Goal: Information Seeking & Learning: Learn about a topic

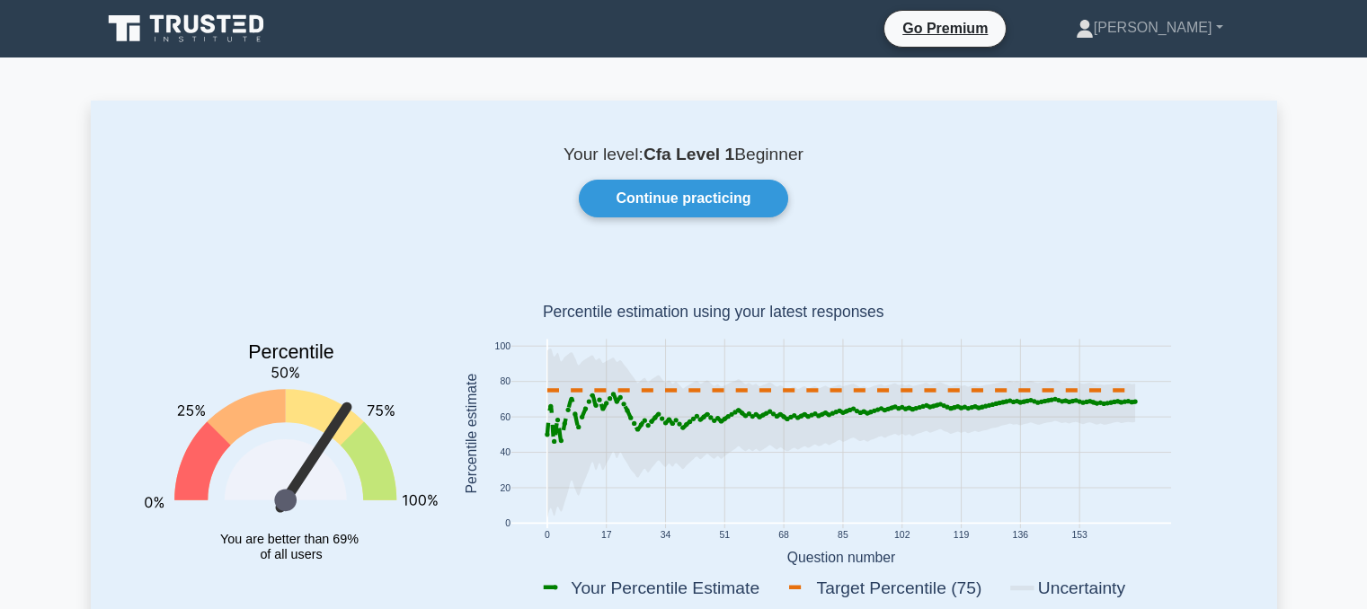
click at [676, 202] on link "Continue practicing" at bounding box center [683, 199] width 209 height 38
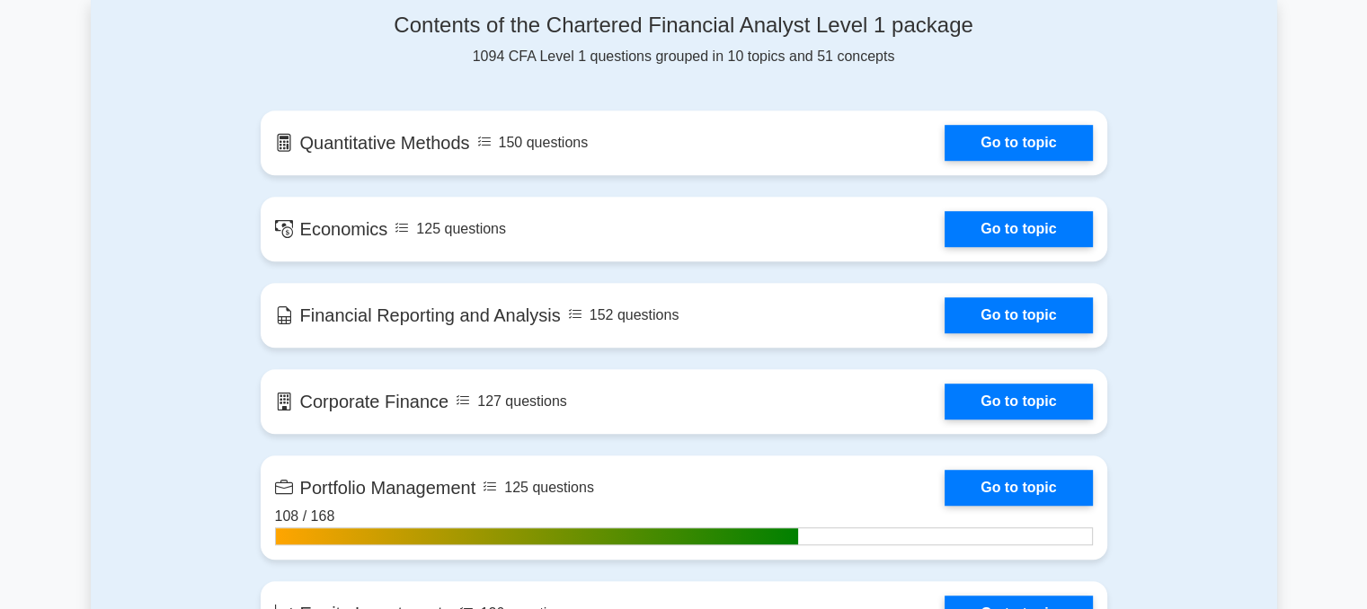
scroll to position [1161, 0]
click at [945, 384] on link "Go to topic" at bounding box center [1018, 402] width 147 height 36
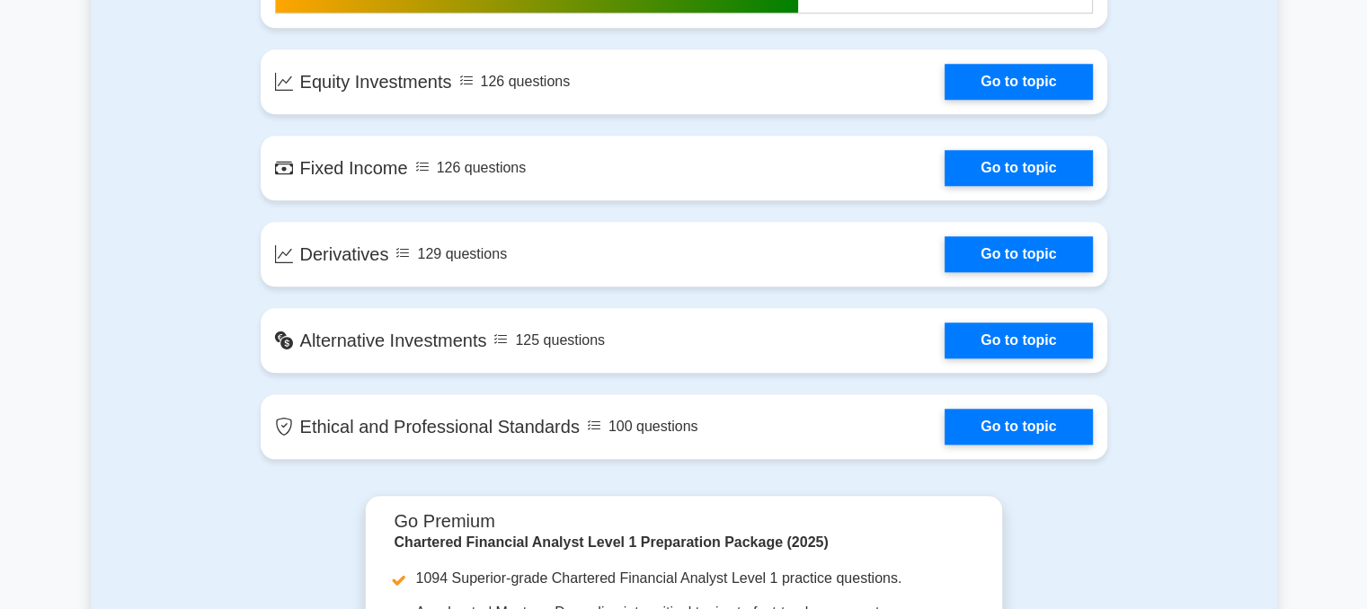
scroll to position [1701, 0]
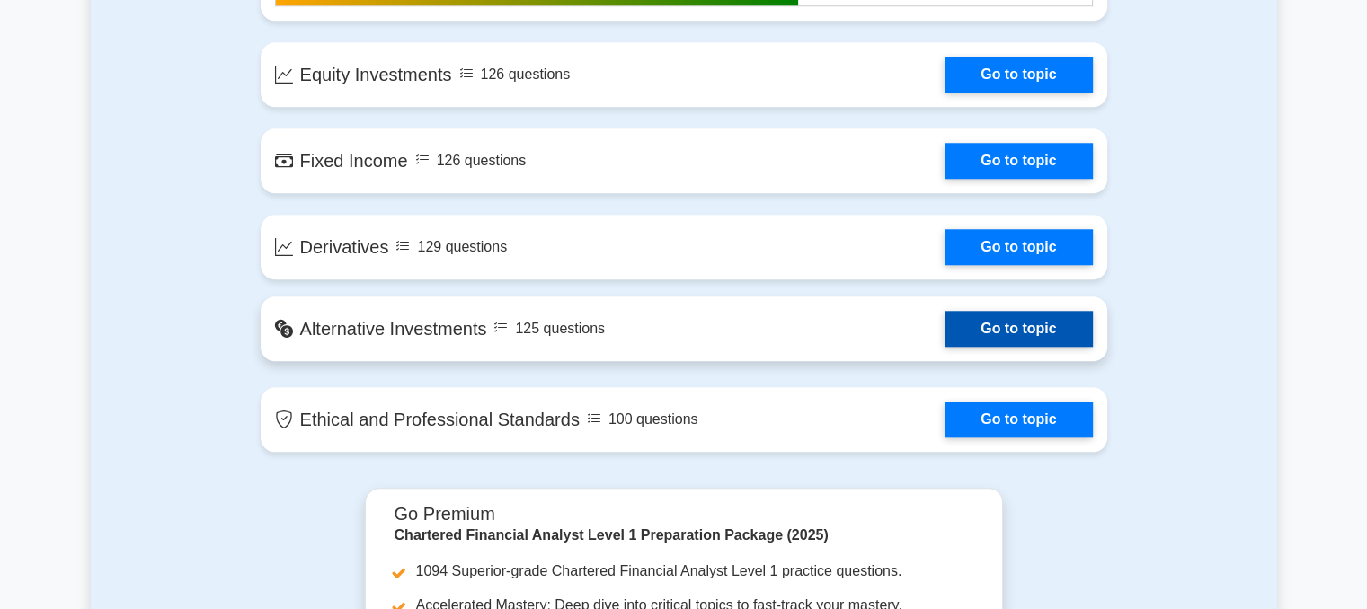
click at [1027, 316] on link "Go to topic" at bounding box center [1018, 329] width 147 height 36
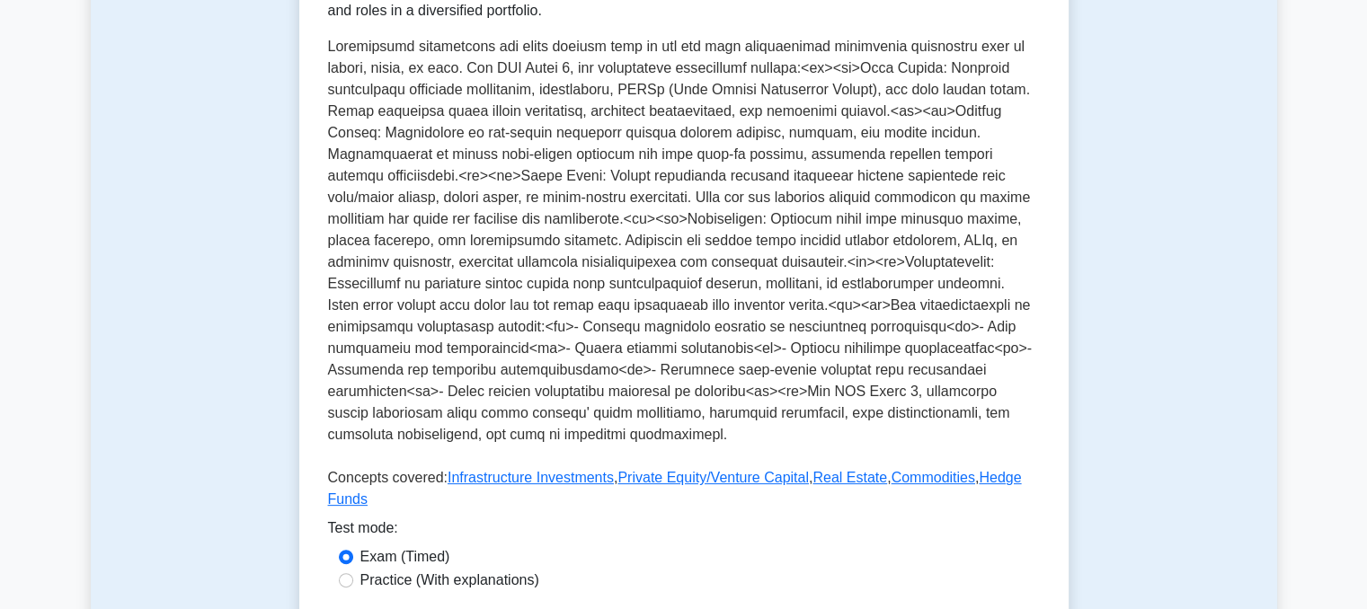
scroll to position [438, 0]
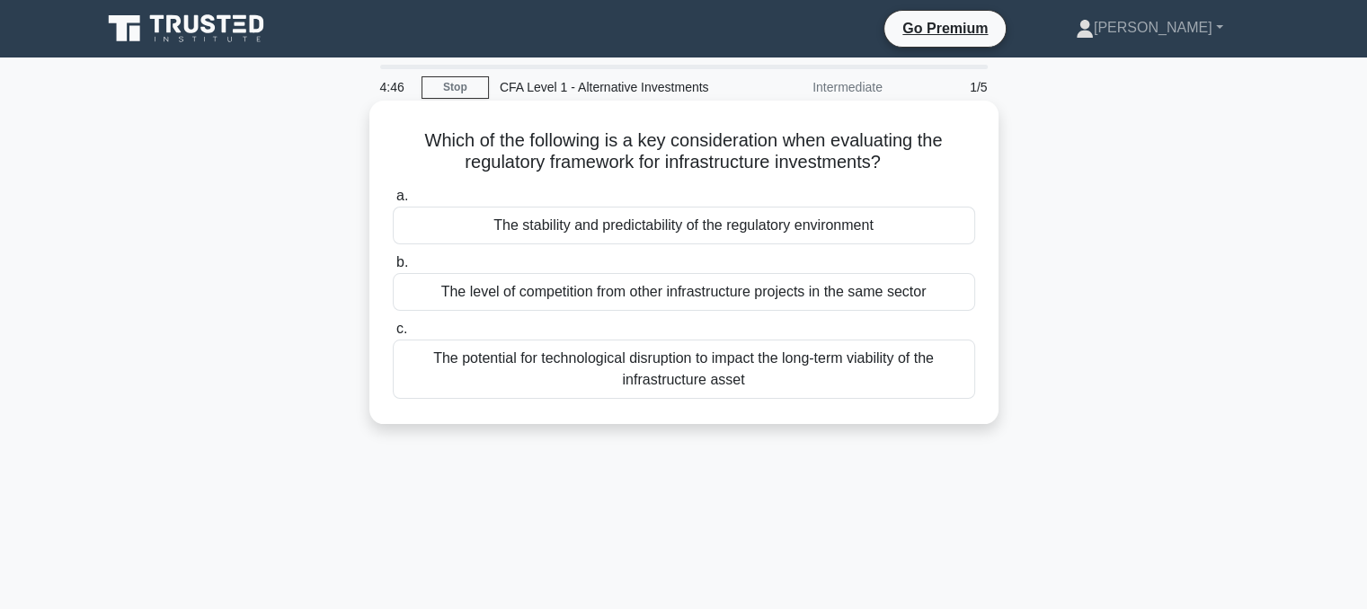
click at [752, 220] on div "The stability and predictability of the regulatory environment" at bounding box center [684, 226] width 583 height 38
click at [393, 202] on input "a. The stability and predictability of the regulatory environment" at bounding box center [393, 197] width 0 height 12
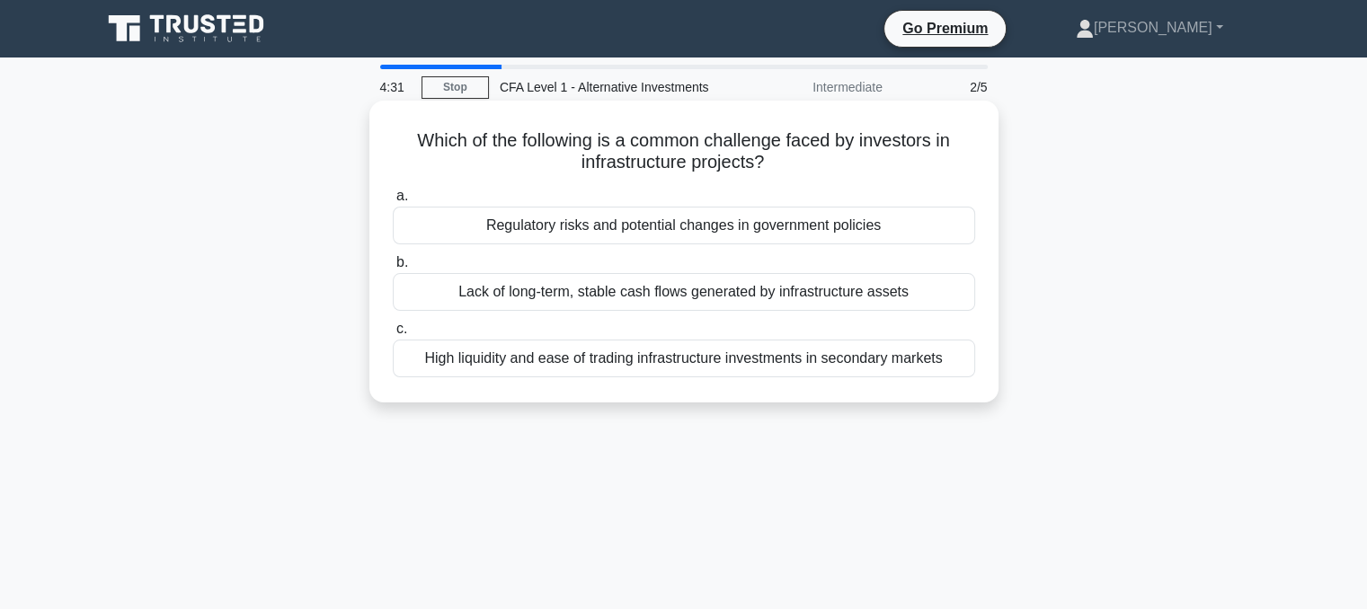
click at [719, 248] on div "a. Regulatory risks and potential changes in government policies b. Lack of lon…" at bounding box center [684, 282] width 604 height 200
click at [725, 222] on div "Regulatory risks and potential changes in government policies" at bounding box center [684, 226] width 583 height 38
click at [393, 202] on input "a. Regulatory risks and potential changes in government policies" at bounding box center [393, 197] width 0 height 12
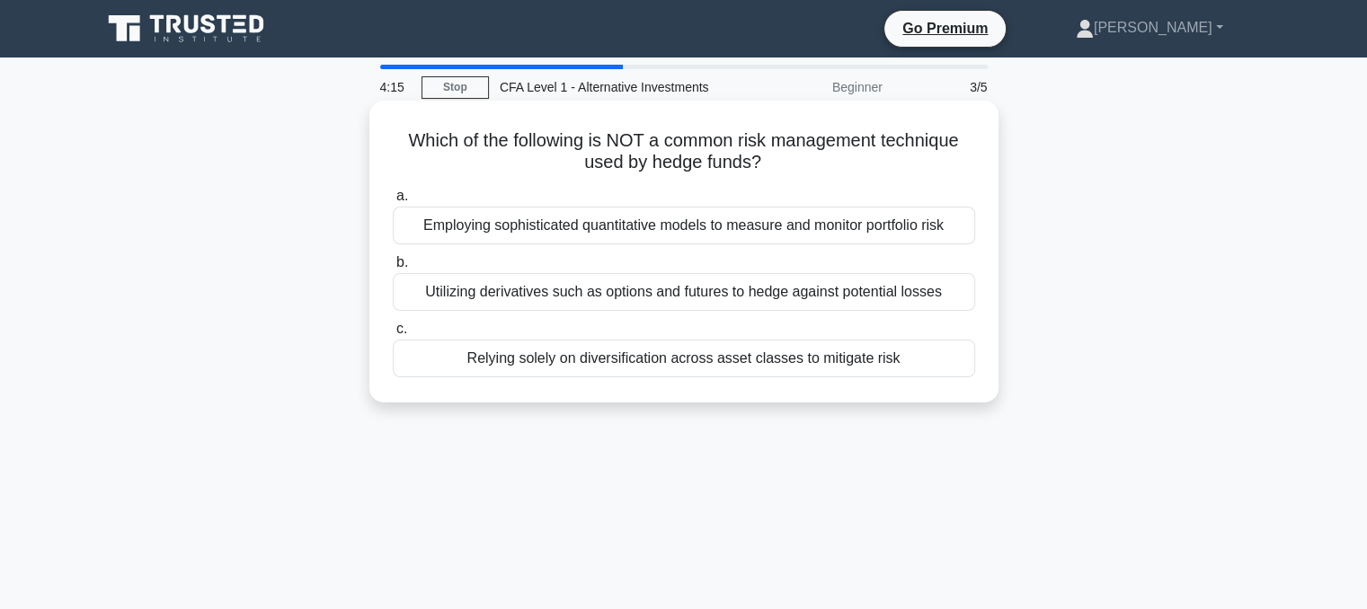
click at [679, 370] on div "Relying solely on diversification across asset classes to mitigate risk" at bounding box center [684, 359] width 583 height 38
click at [393, 335] on input "c. Relying solely on diversification across asset classes to mitigate risk" at bounding box center [393, 330] width 0 height 12
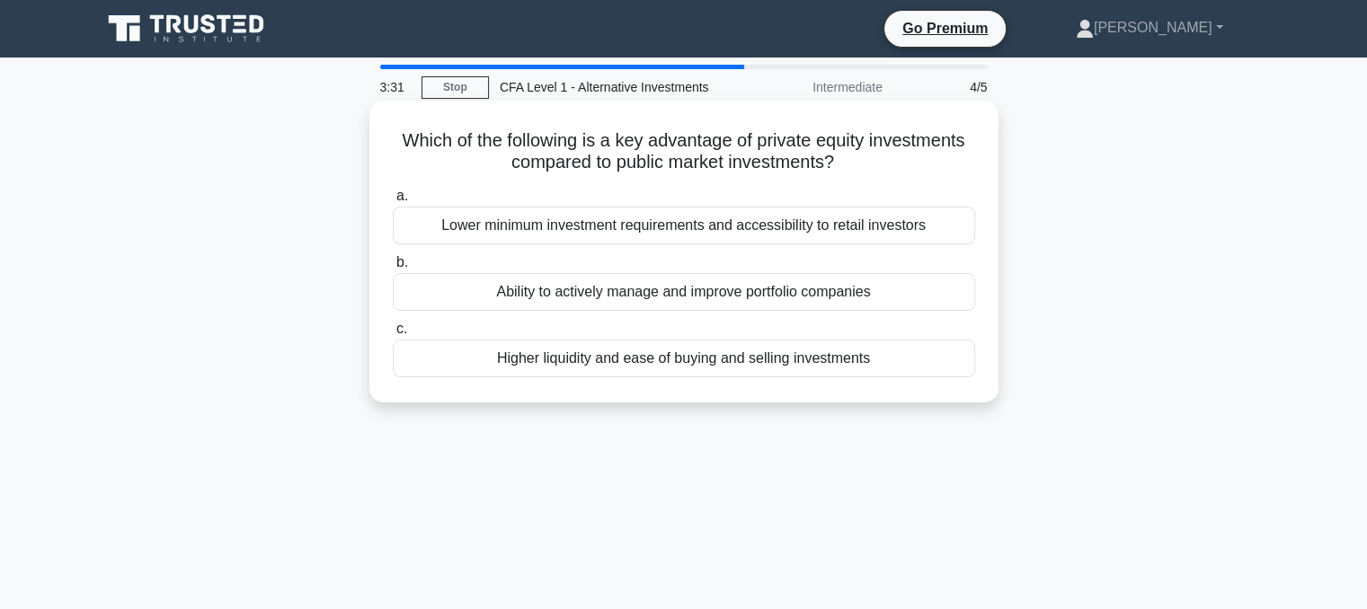
click at [731, 296] on div "Ability to actively manage and improve portfolio companies" at bounding box center [684, 292] width 583 height 38
click at [393, 269] on input "b. Ability to actively manage and improve portfolio companies" at bounding box center [393, 263] width 0 height 12
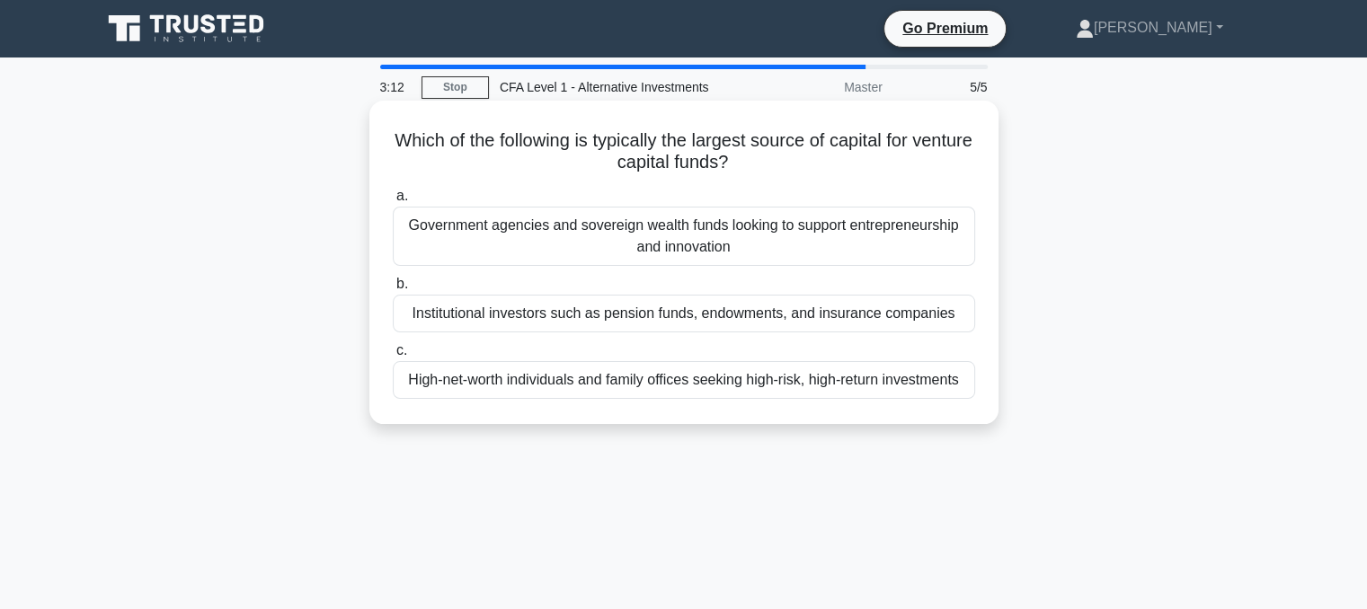
click at [784, 322] on div "Institutional investors such as pension funds, endowments, and insurance compan…" at bounding box center [684, 314] width 583 height 38
click at [393, 290] on input "b. Institutional investors such as pension funds, endowments, and insurance com…" at bounding box center [393, 285] width 0 height 12
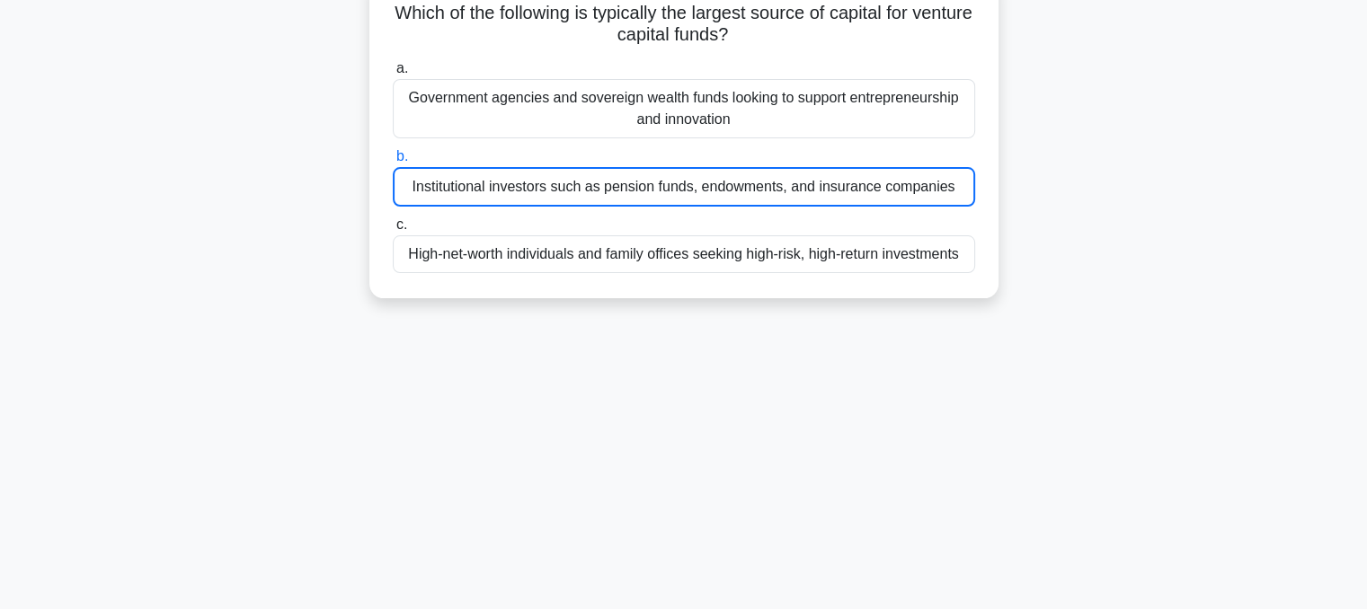
scroll to position [126, 0]
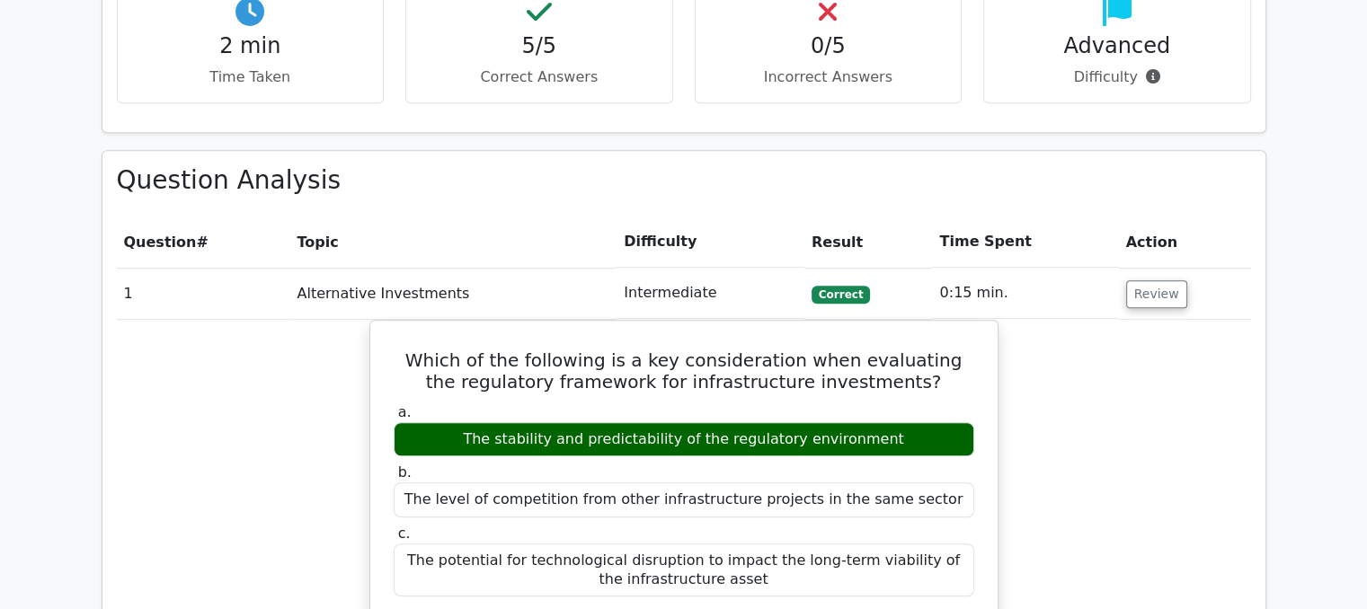
scroll to position [1115, 0]
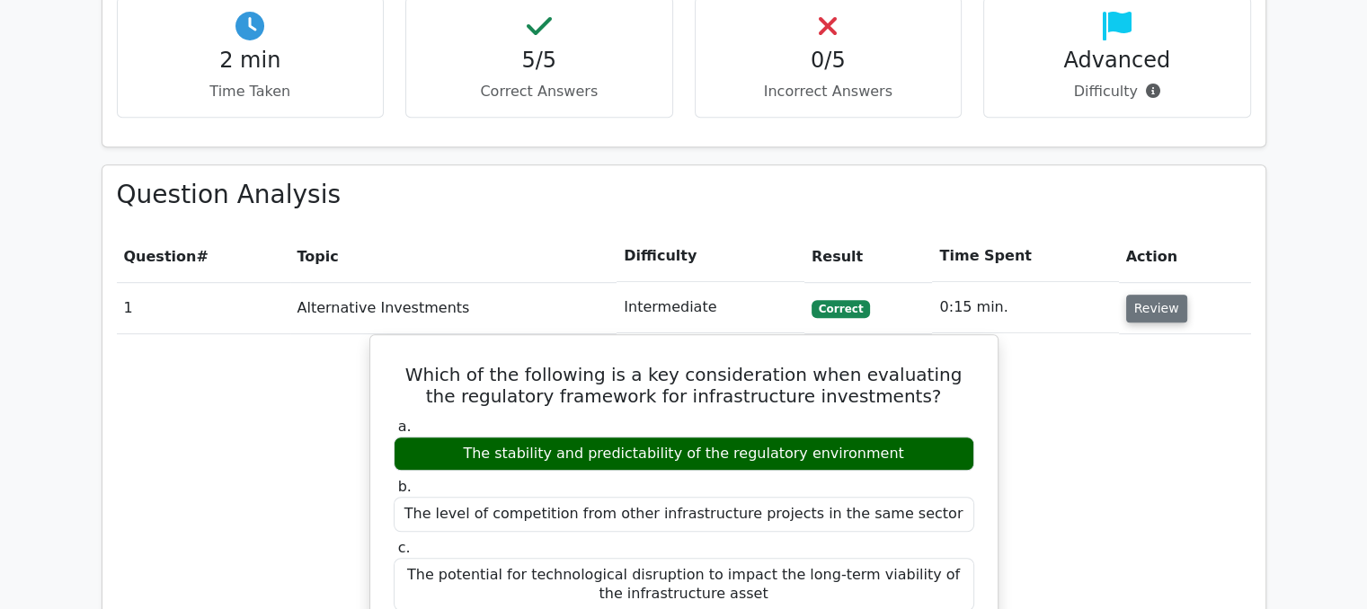
click at [1140, 295] on button "Review" at bounding box center [1156, 309] width 61 height 28
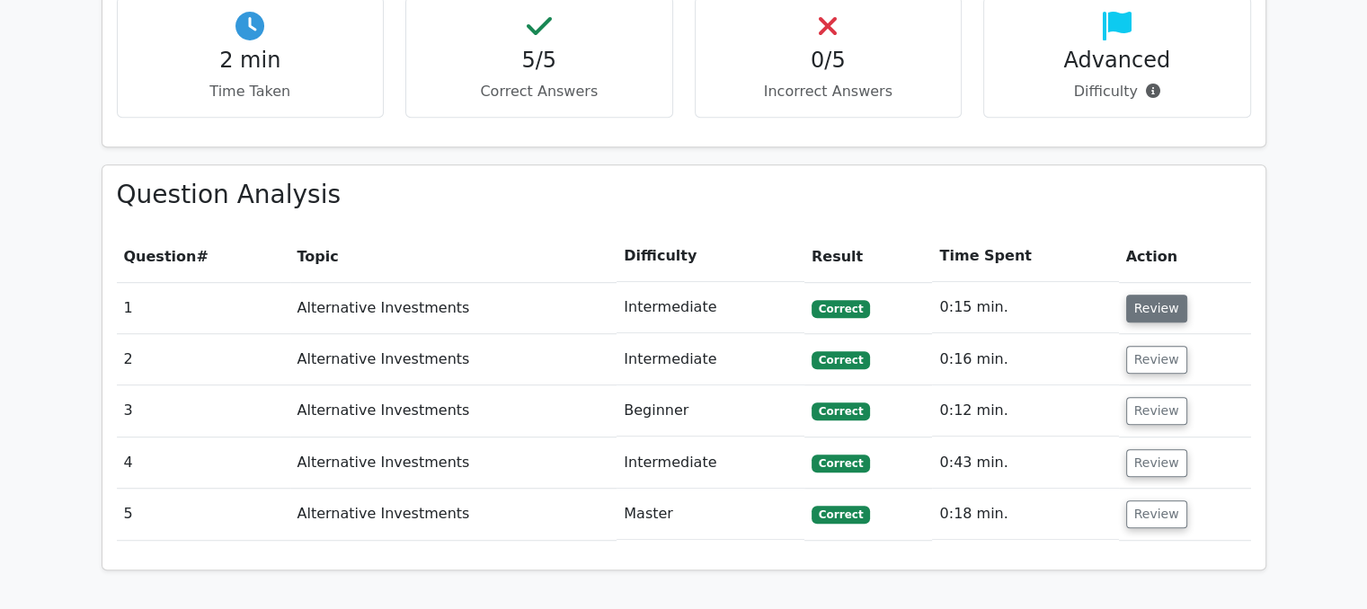
click at [1140, 295] on button "Review" at bounding box center [1156, 309] width 61 height 28
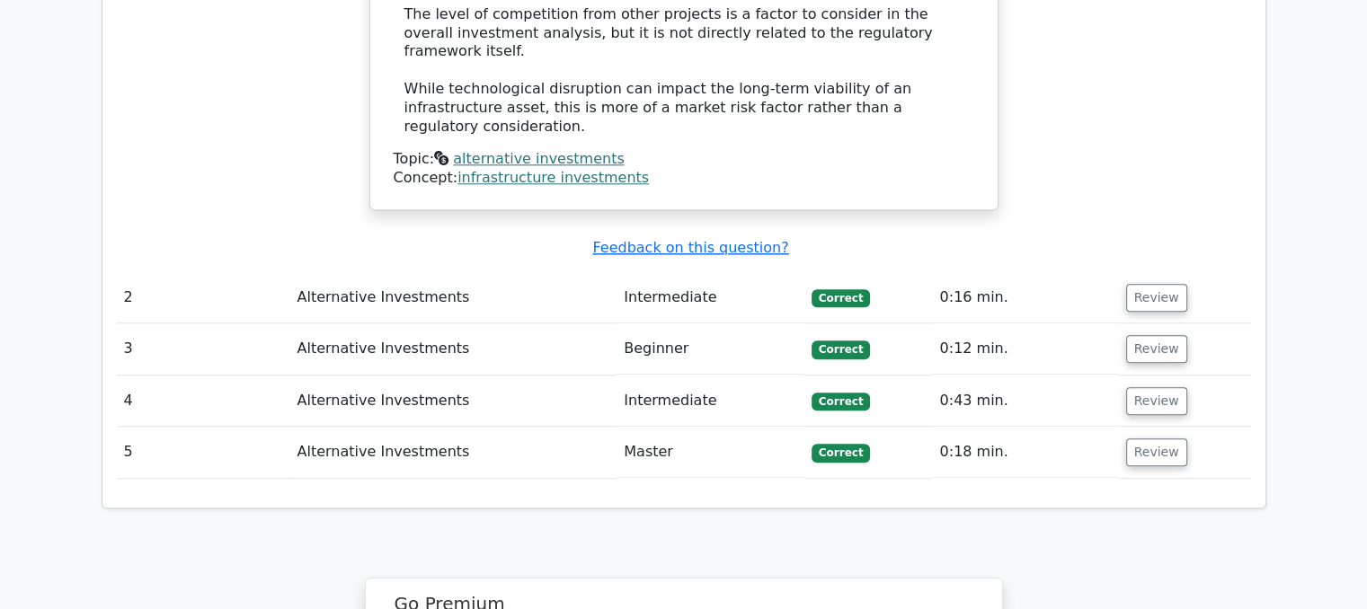
scroll to position [1999, 0]
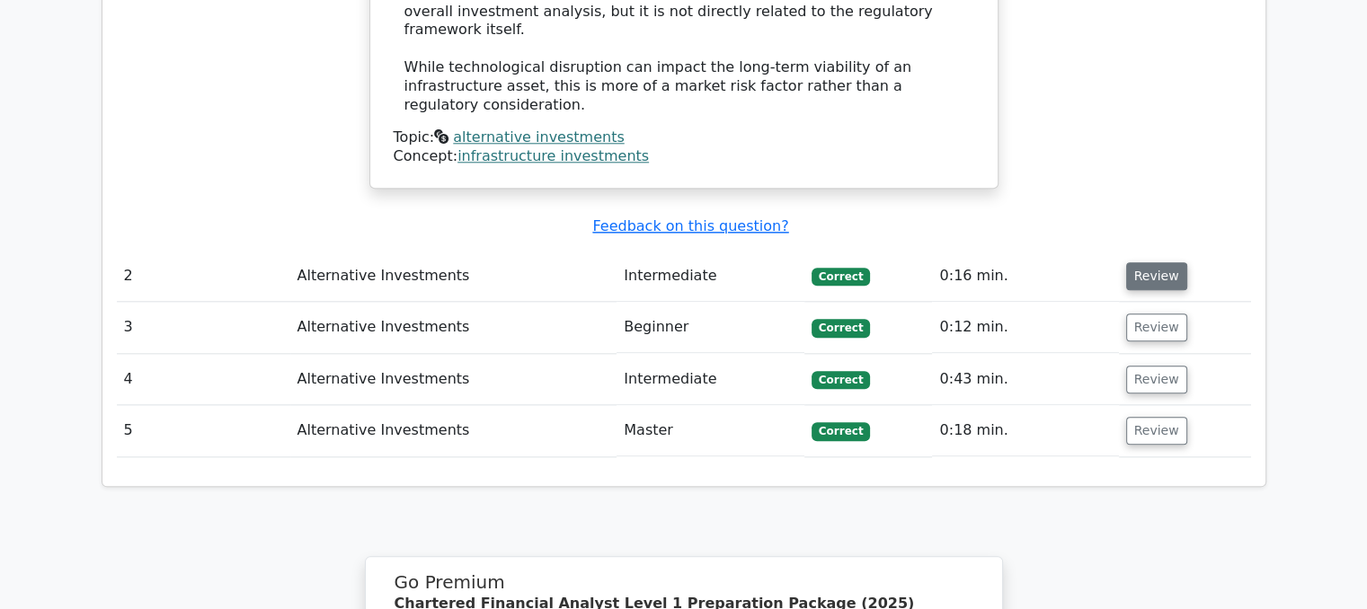
click at [1145, 262] on button "Review" at bounding box center [1156, 276] width 61 height 28
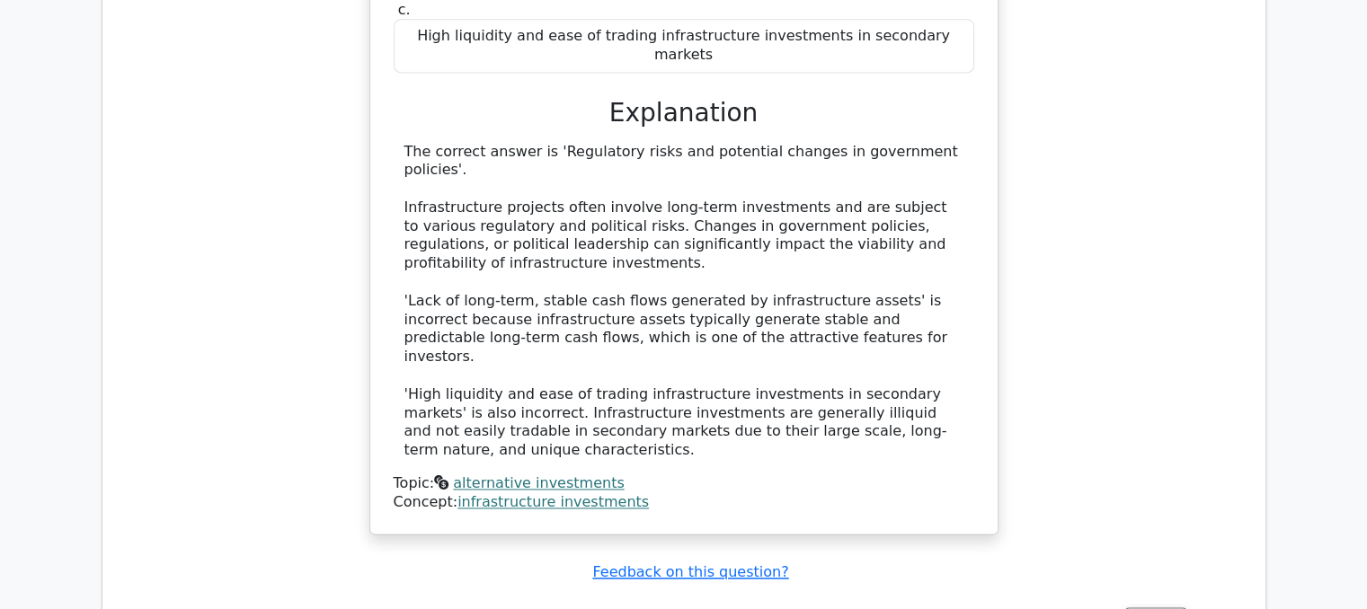
scroll to position [2508, 0]
click at [1147, 606] on button "Review" at bounding box center [1155, 620] width 61 height 28
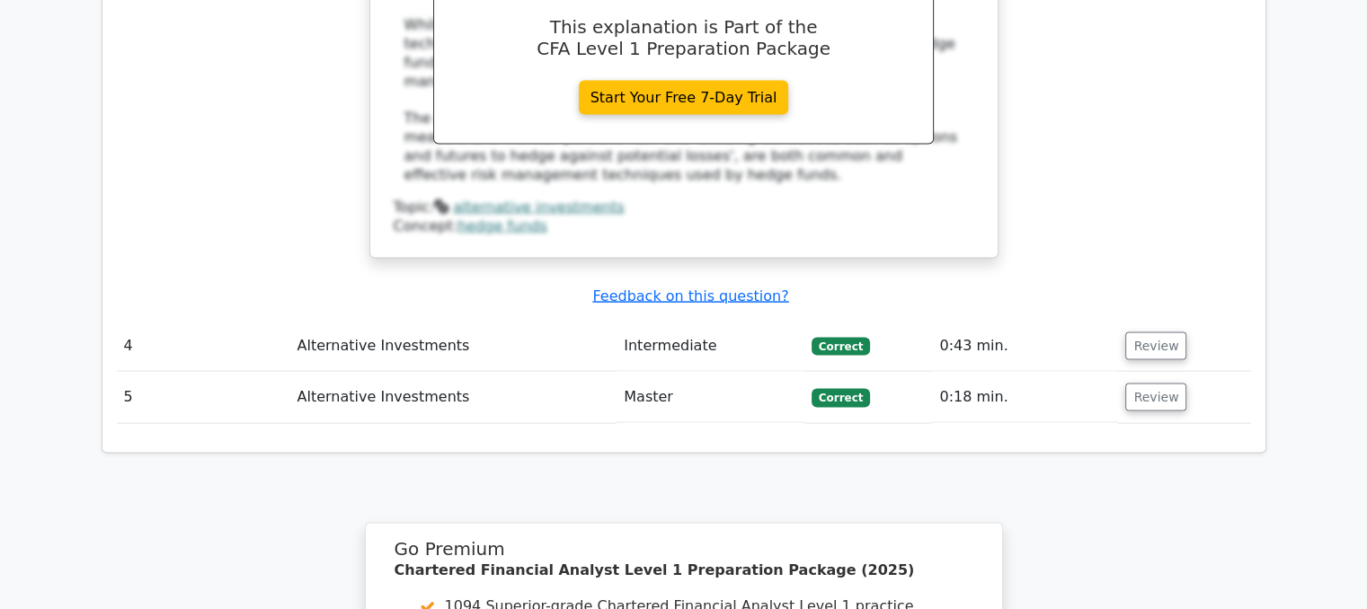
scroll to position [3551, 0]
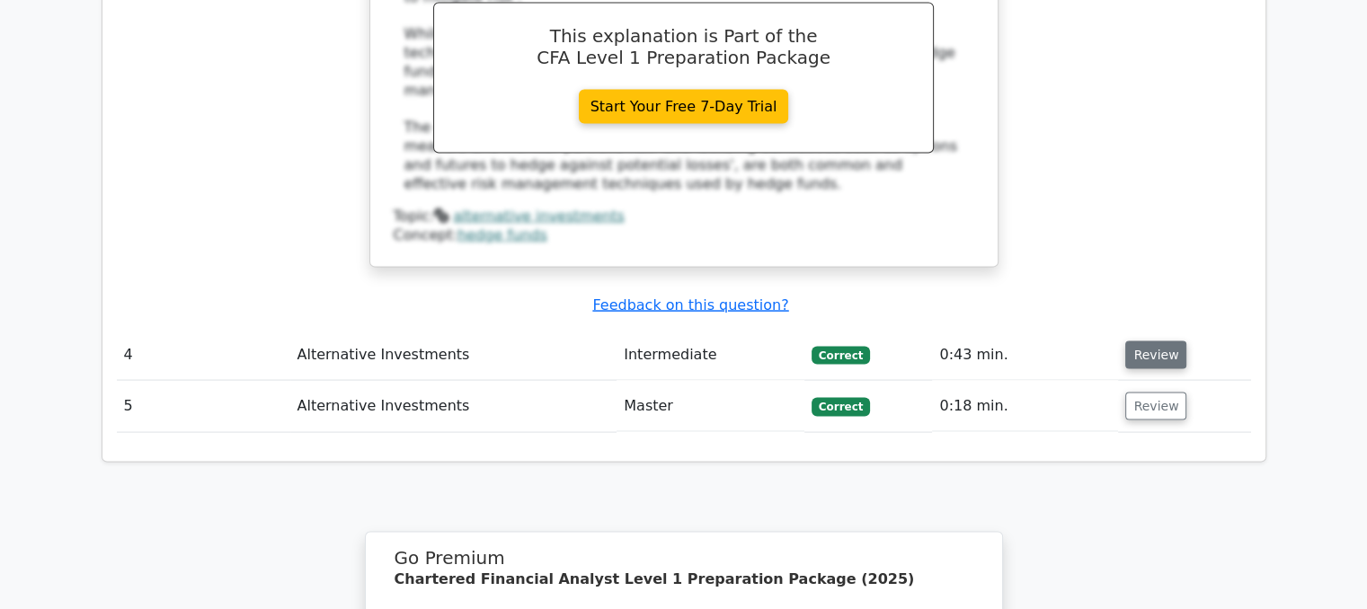
click at [1158, 342] on button "Review" at bounding box center [1155, 356] width 61 height 28
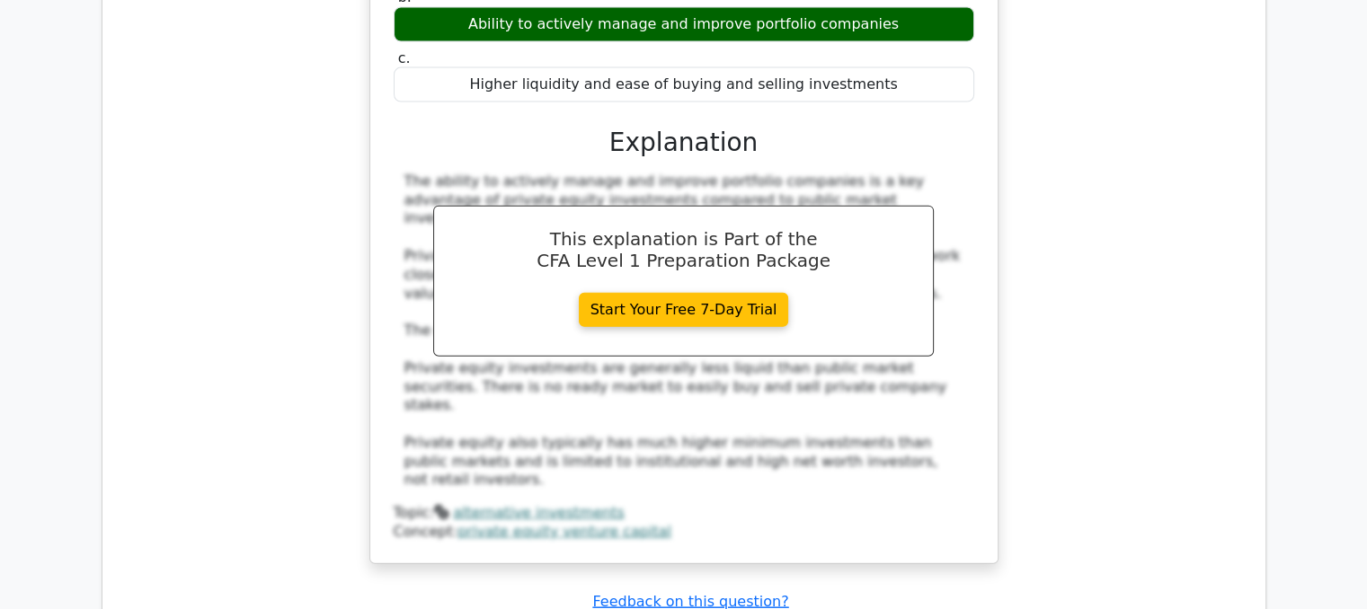
scroll to position [4089, 0]
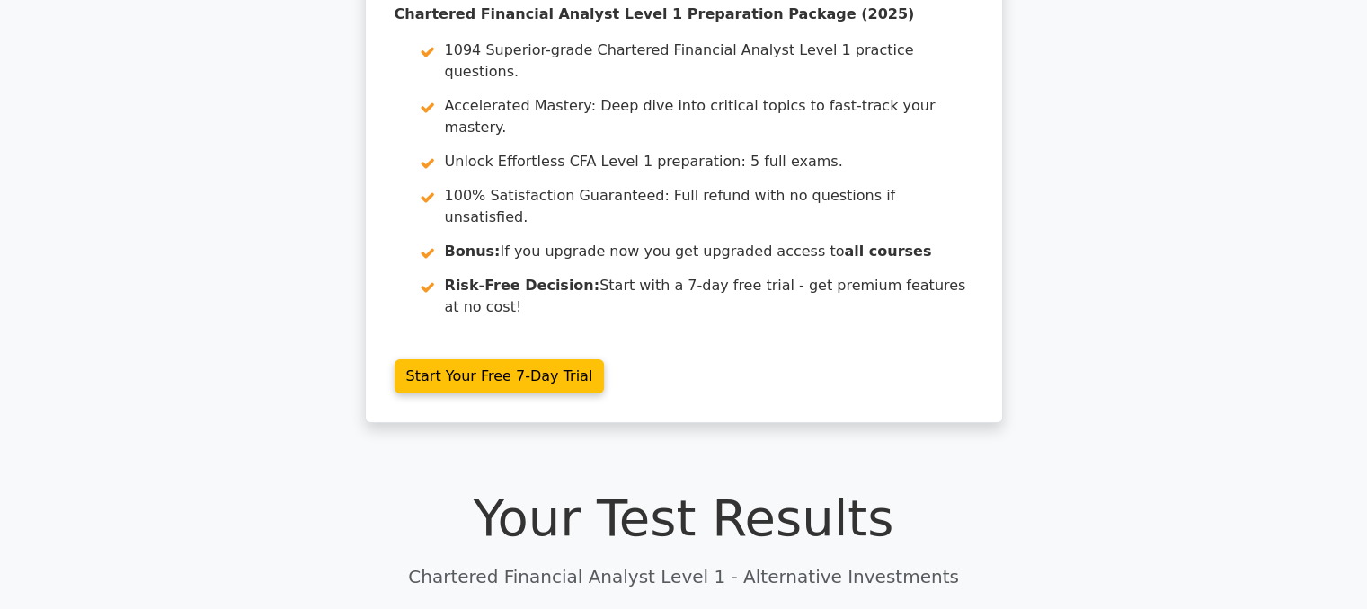
scroll to position [0, 0]
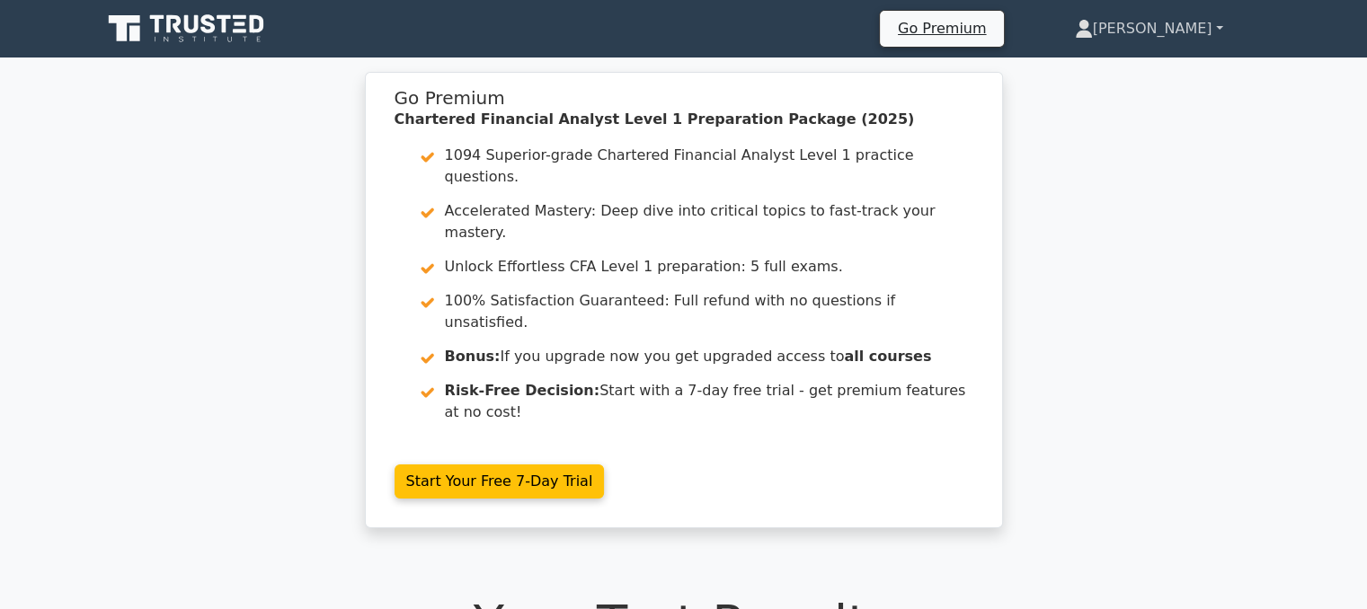
click at [1093, 30] on icon at bounding box center [1084, 29] width 18 height 18
click at [1130, 61] on link "Profile" at bounding box center [1104, 71] width 142 height 29
click at [1219, 16] on link "[PERSON_NAME]" at bounding box center [1149, 29] width 235 height 36
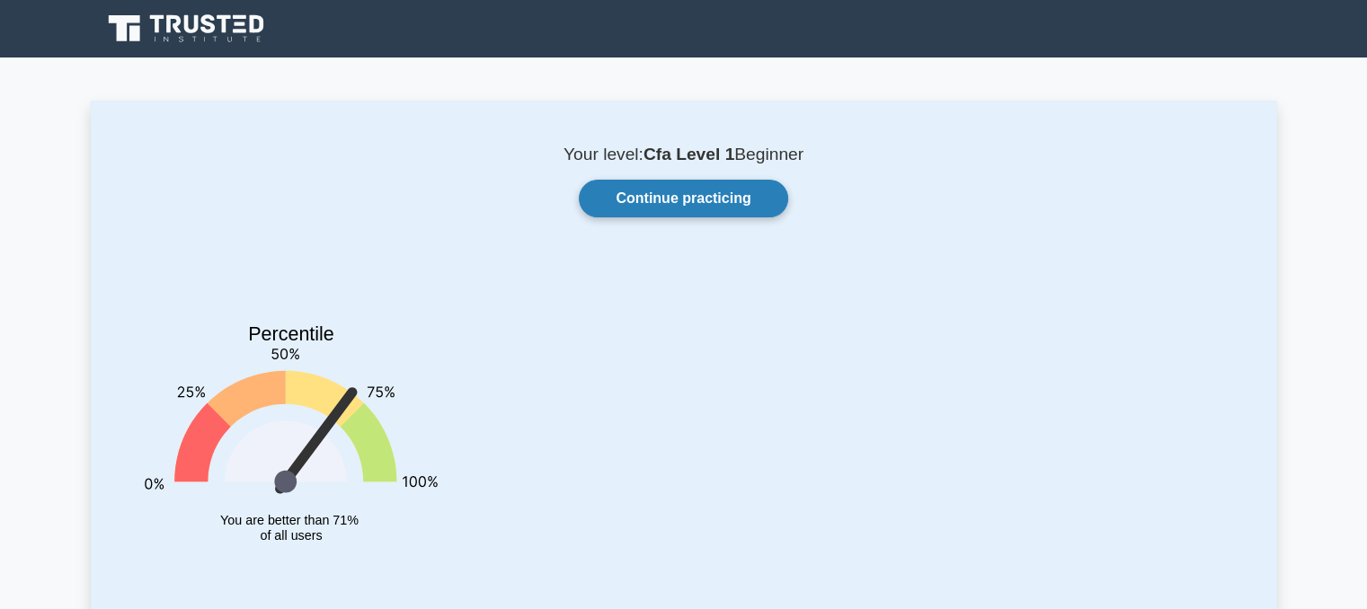
click at [730, 186] on link "Continue practicing" at bounding box center [683, 199] width 209 height 38
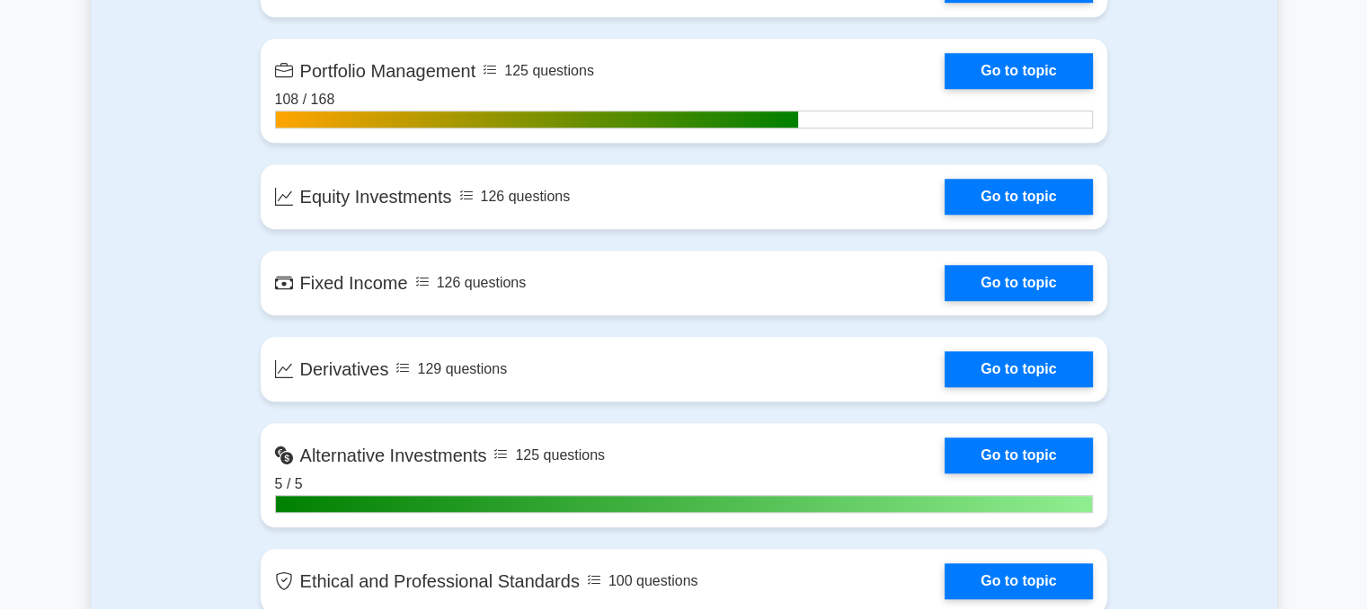
scroll to position [1589, 0]
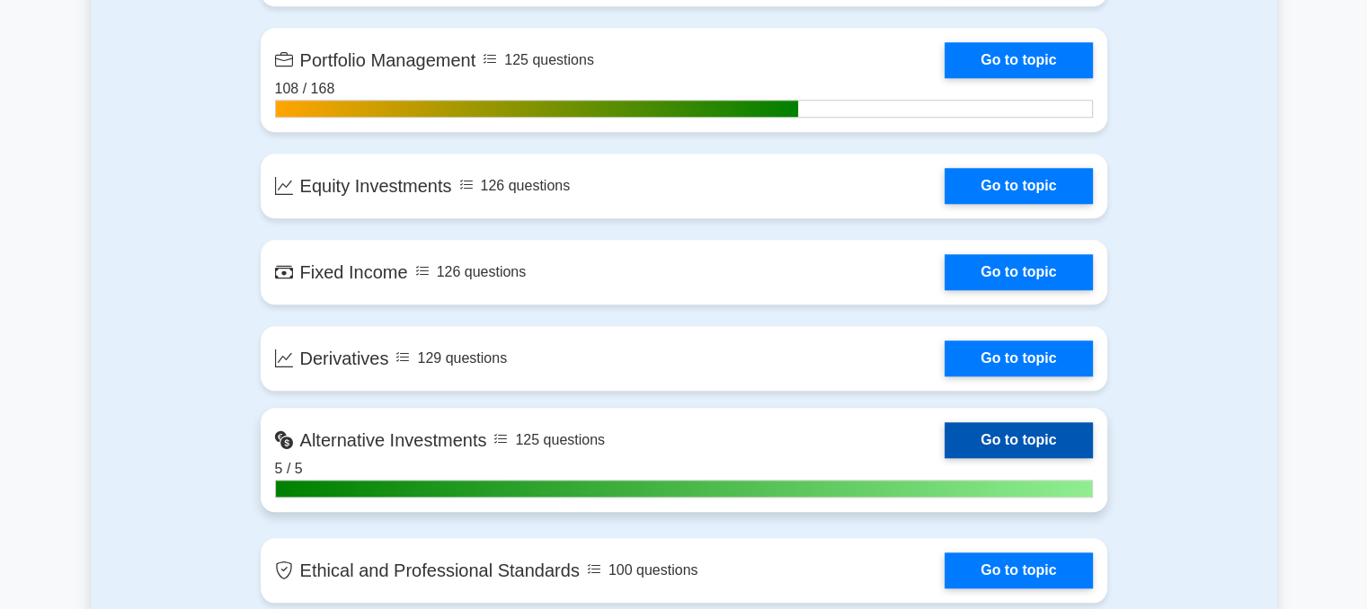
click at [1011, 437] on link "Go to topic" at bounding box center [1018, 441] width 147 height 36
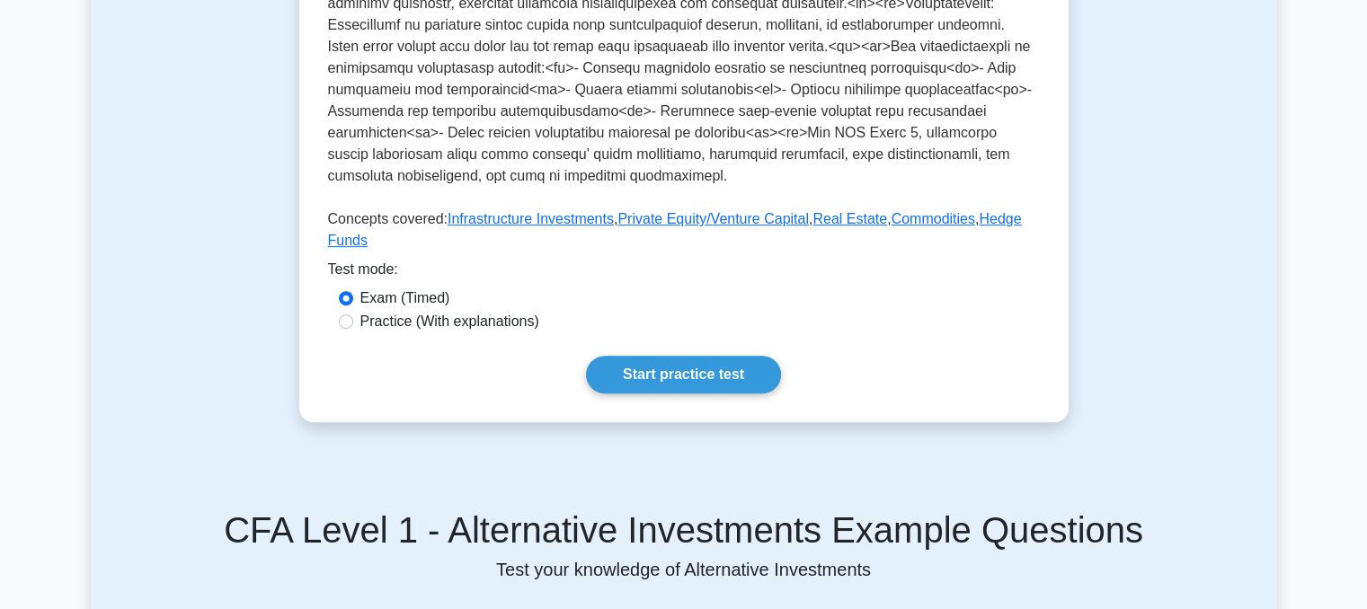
scroll to position [698, 0]
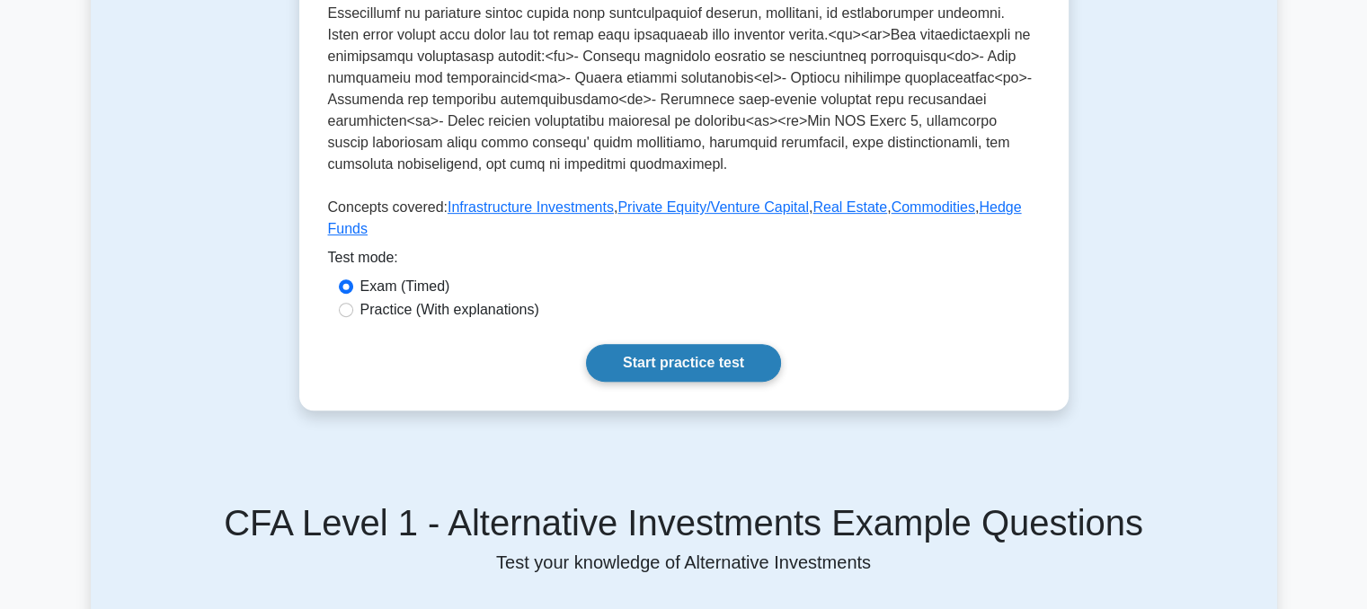
click at [754, 344] on link "Start practice test" at bounding box center [683, 363] width 195 height 38
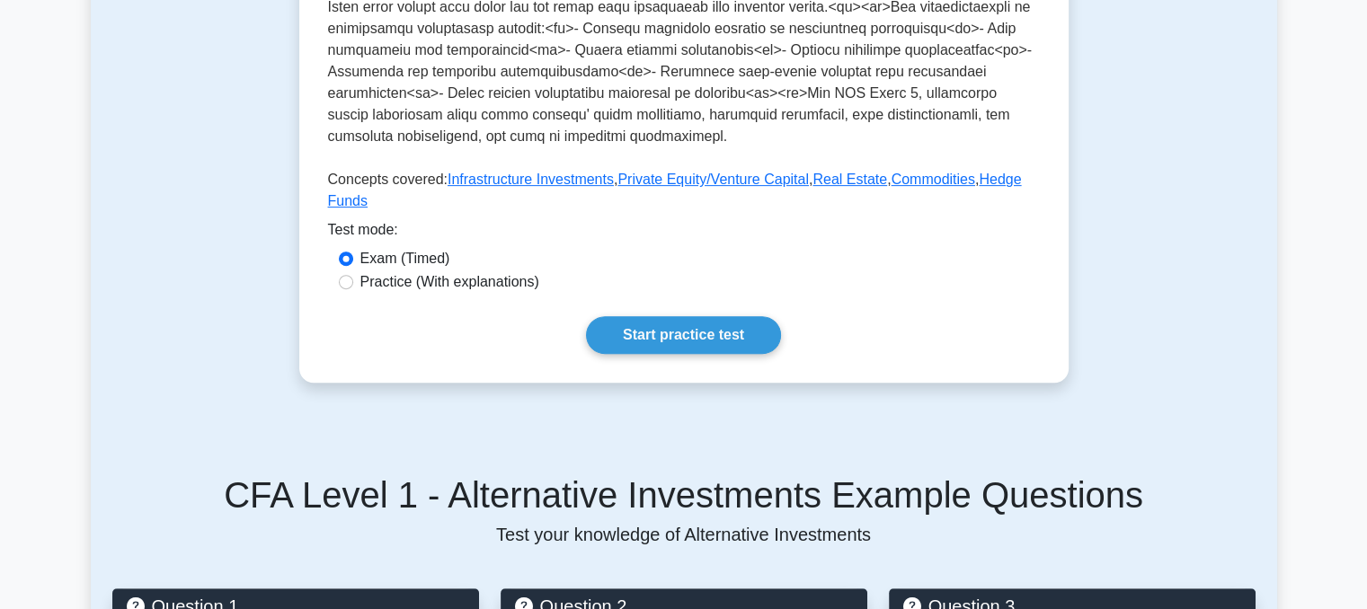
scroll to position [726, 0]
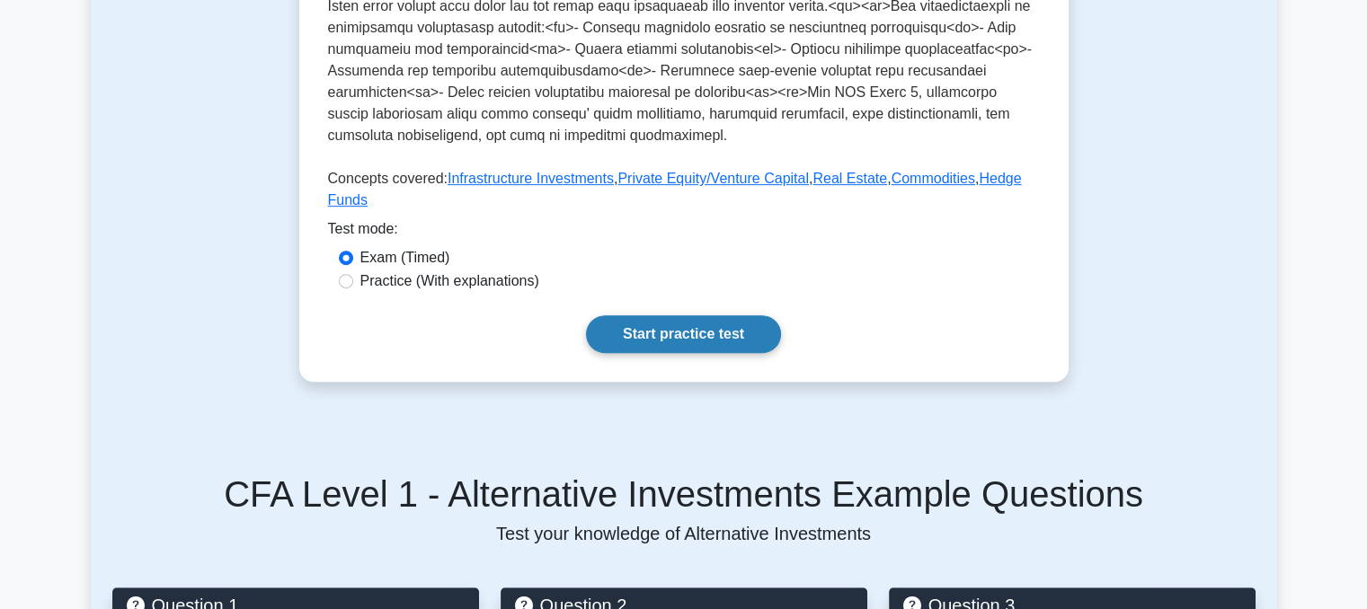
click at [707, 316] on link "Start practice test" at bounding box center [683, 335] width 195 height 38
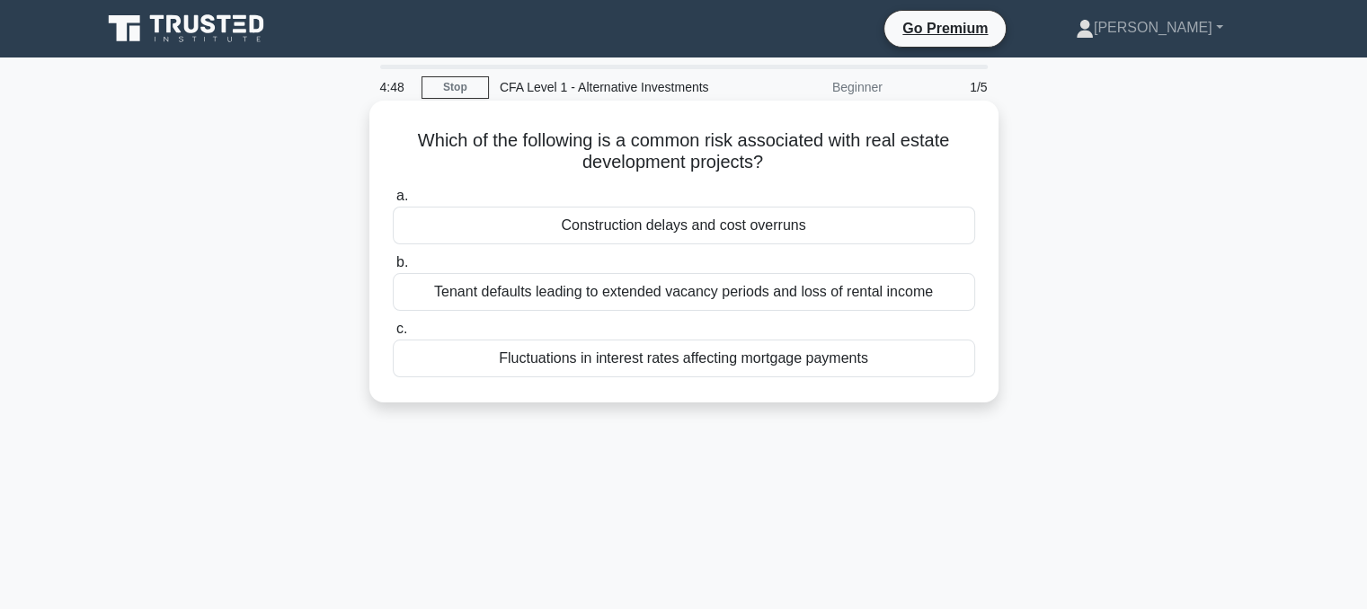
click at [754, 231] on div "Construction delays and cost overruns" at bounding box center [684, 226] width 583 height 38
click at [393, 202] on input "a. Construction delays and cost overruns" at bounding box center [393, 197] width 0 height 12
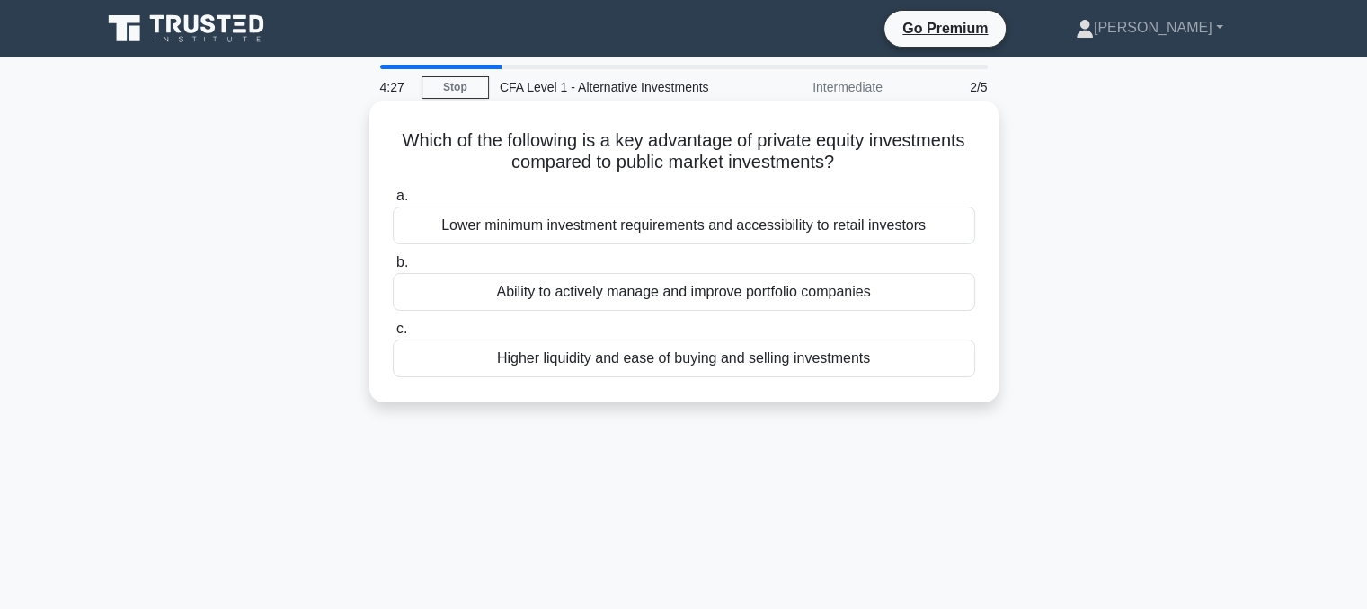
click at [741, 298] on div "Ability to actively manage and improve portfolio companies" at bounding box center [684, 292] width 583 height 38
click at [393, 269] on input "b. Ability to actively manage and improve portfolio companies" at bounding box center [393, 263] width 0 height 12
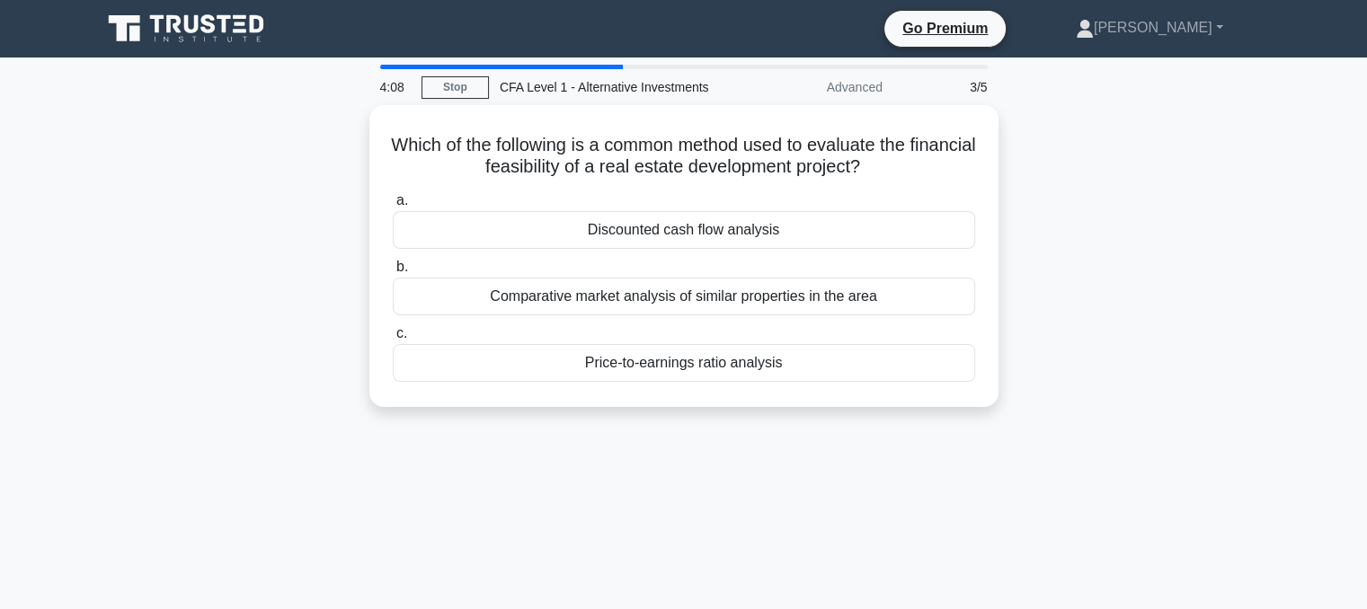
click at [741, 298] on div "Comparative market analysis of similar properties in the area" at bounding box center [684, 297] width 583 height 38
click at [393, 273] on input "b. Comparative market analysis of similar properties in the area" at bounding box center [393, 268] width 0 height 12
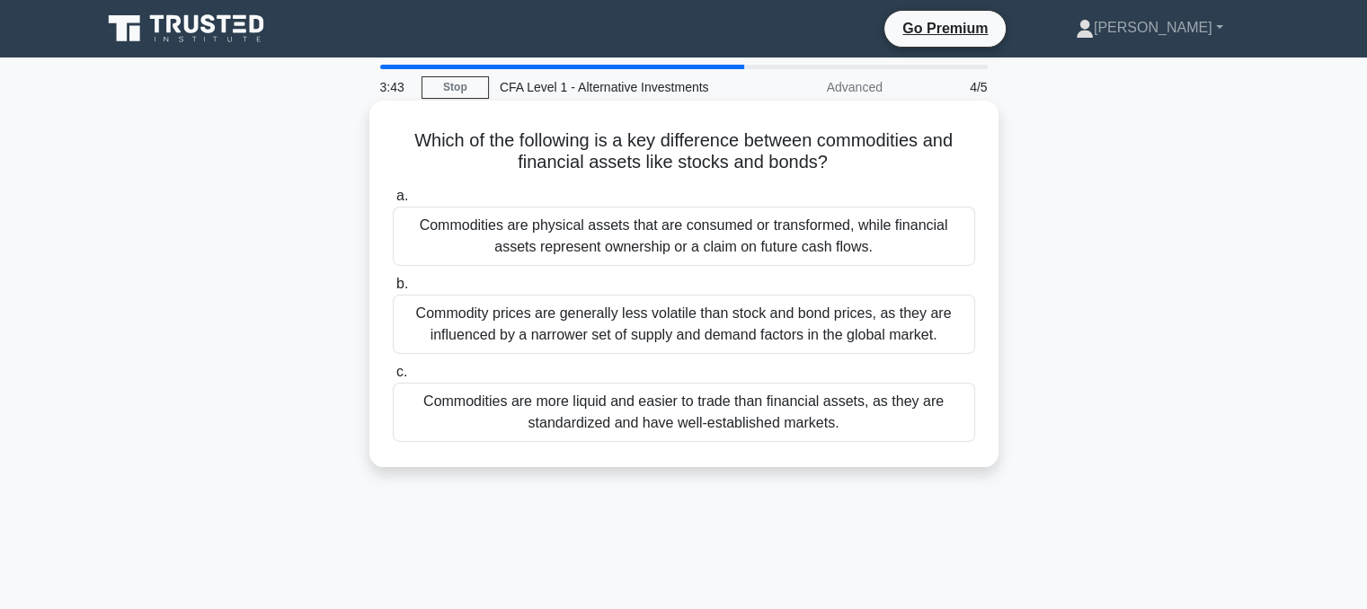
click at [760, 325] on div "Commodity prices are generally less volatile than stock and bond prices, as the…" at bounding box center [684, 324] width 583 height 59
click at [393, 290] on input "b. Commodity prices are generally less volatile than stock and bond prices, as …" at bounding box center [393, 285] width 0 height 12
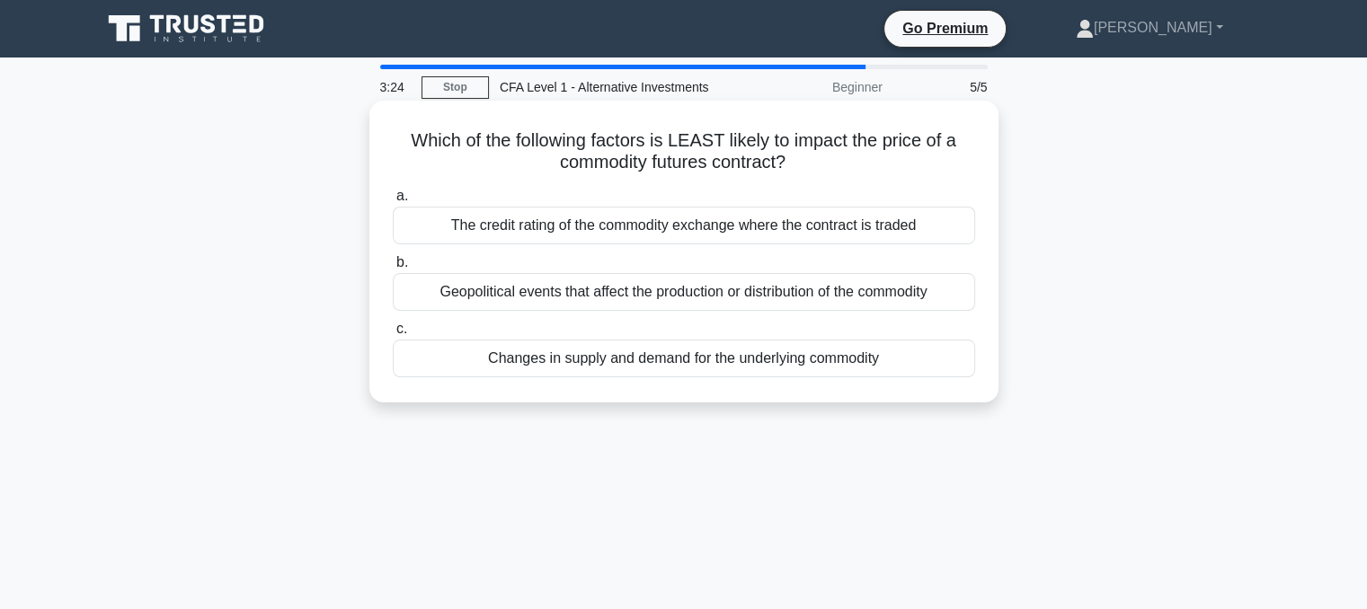
click at [726, 354] on div "Changes in supply and demand for the underlying commodity" at bounding box center [684, 359] width 583 height 38
click at [393, 335] on input "c. Changes in supply and demand for the underlying commodity" at bounding box center [393, 330] width 0 height 12
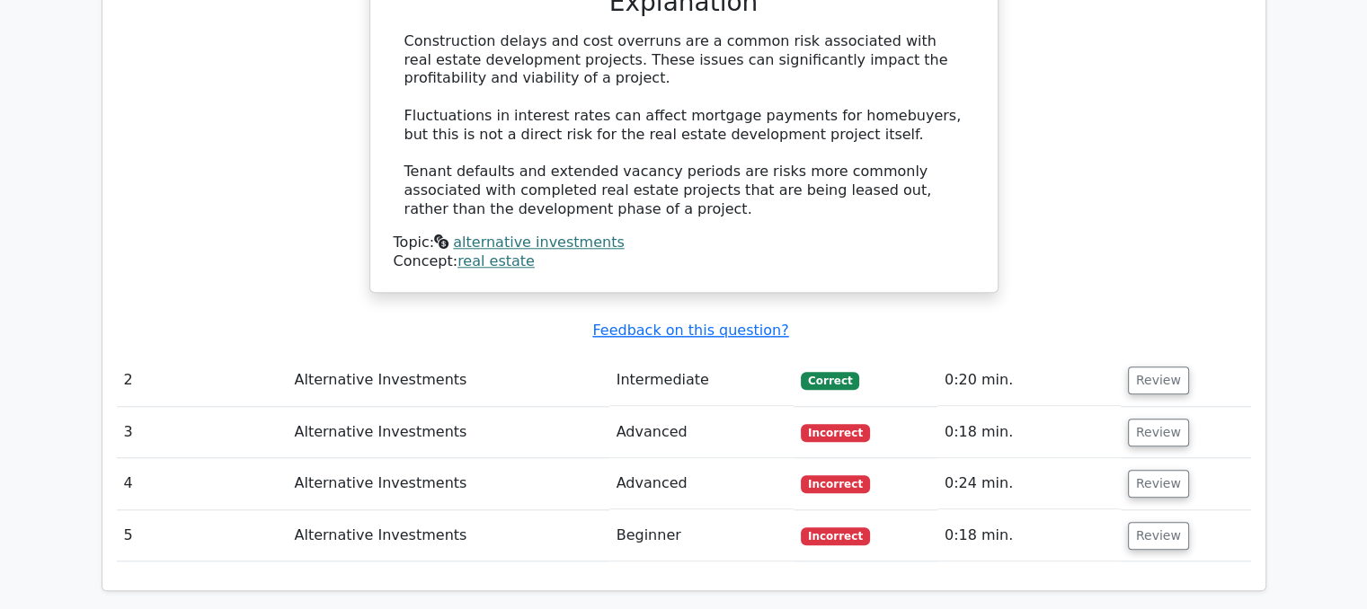
scroll to position [1779, 0]
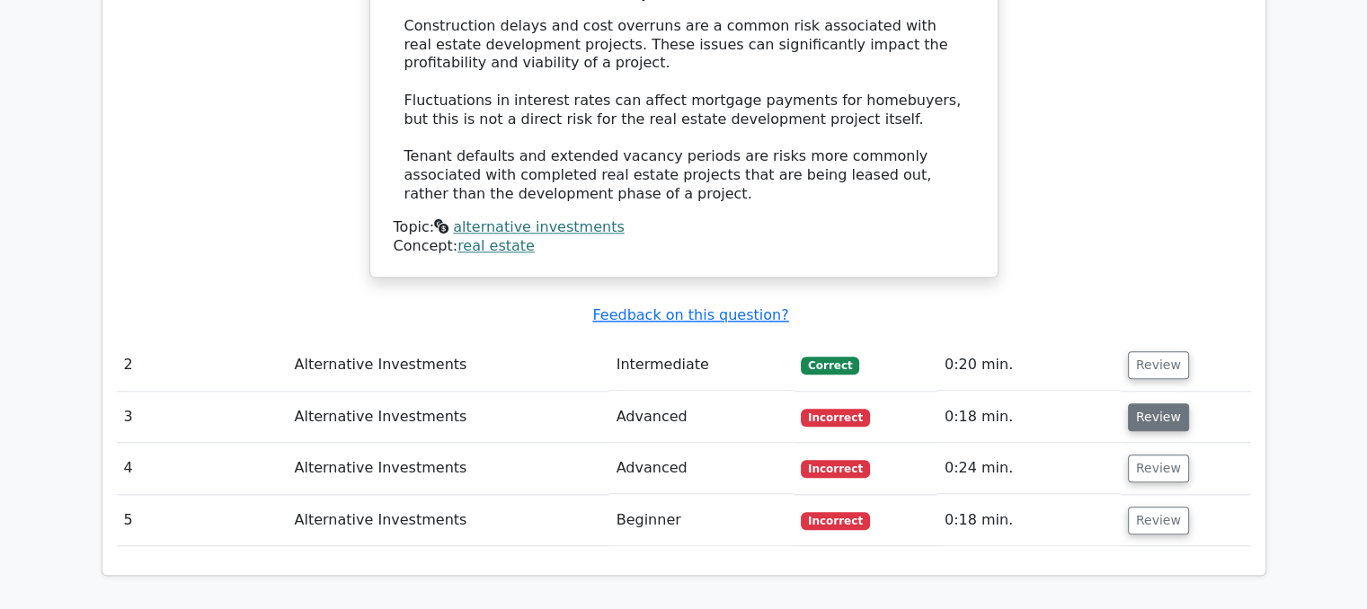
click at [1142, 404] on button "Review" at bounding box center [1158, 418] width 61 height 28
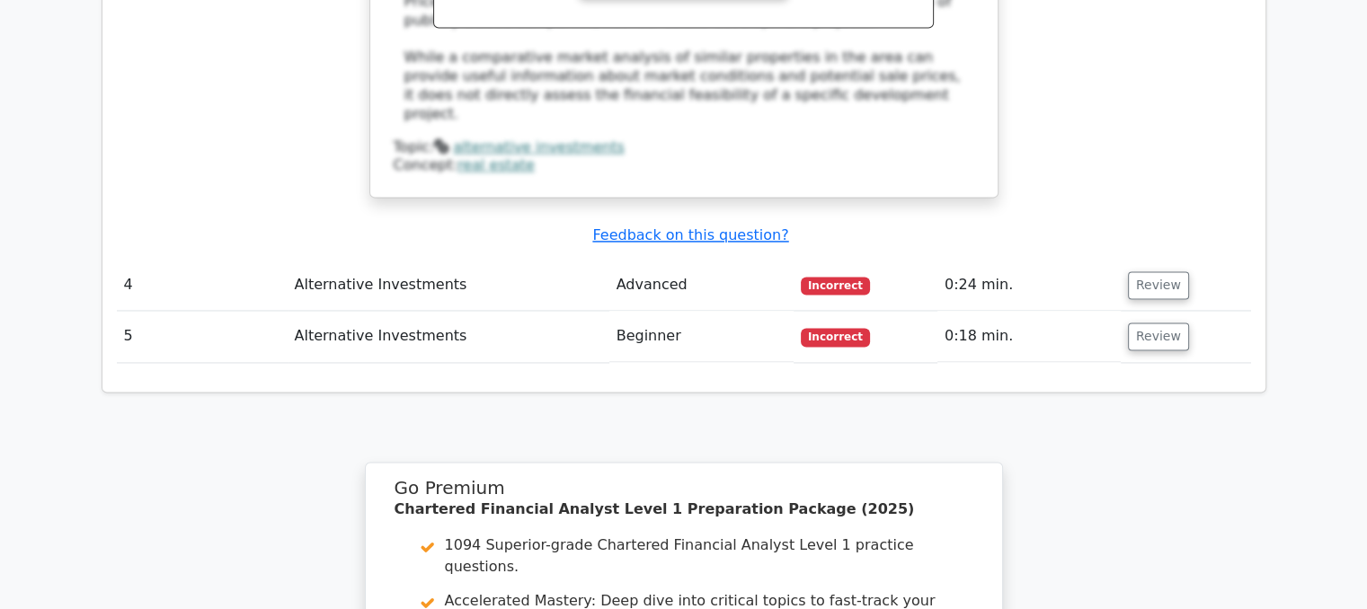
scroll to position [2682, 0]
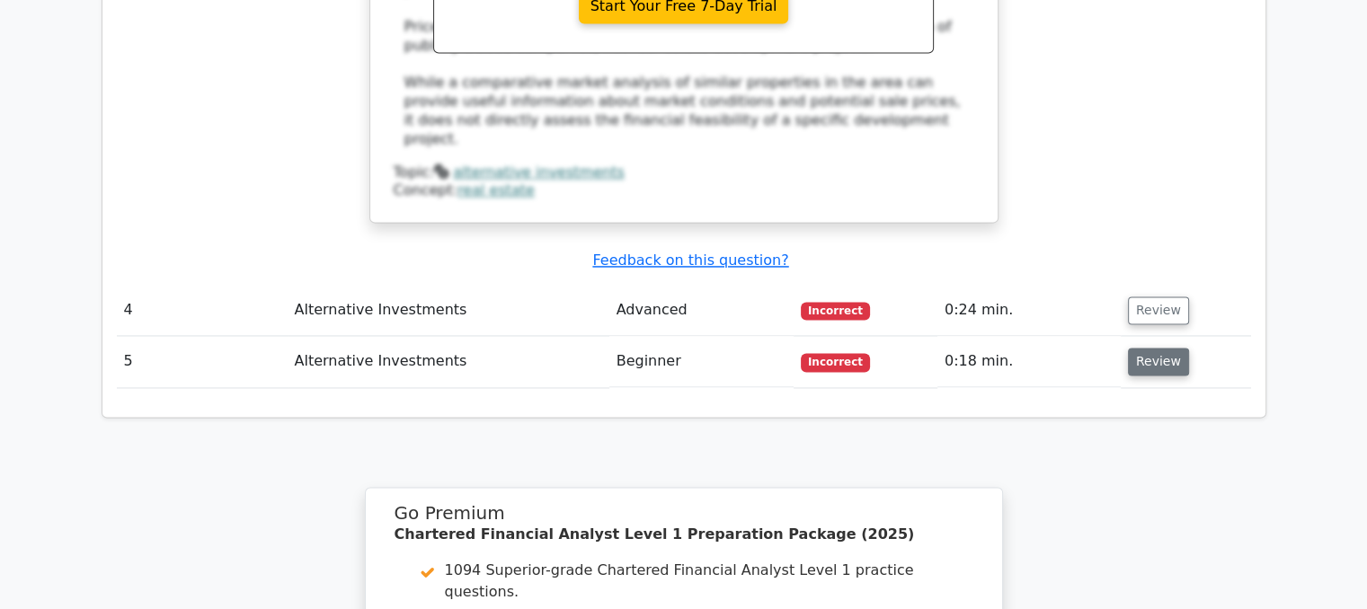
click at [1144, 348] on button "Review" at bounding box center [1158, 362] width 61 height 28
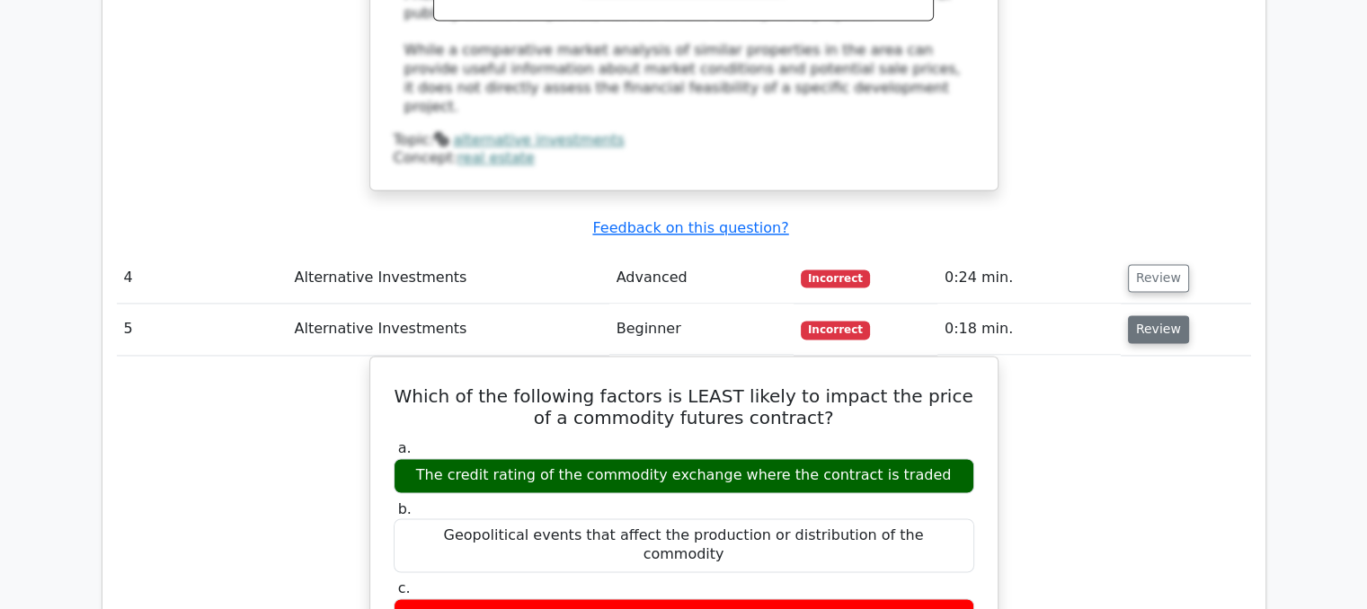
scroll to position [2715, 0]
click at [1136, 264] on button "Review" at bounding box center [1158, 278] width 61 height 28
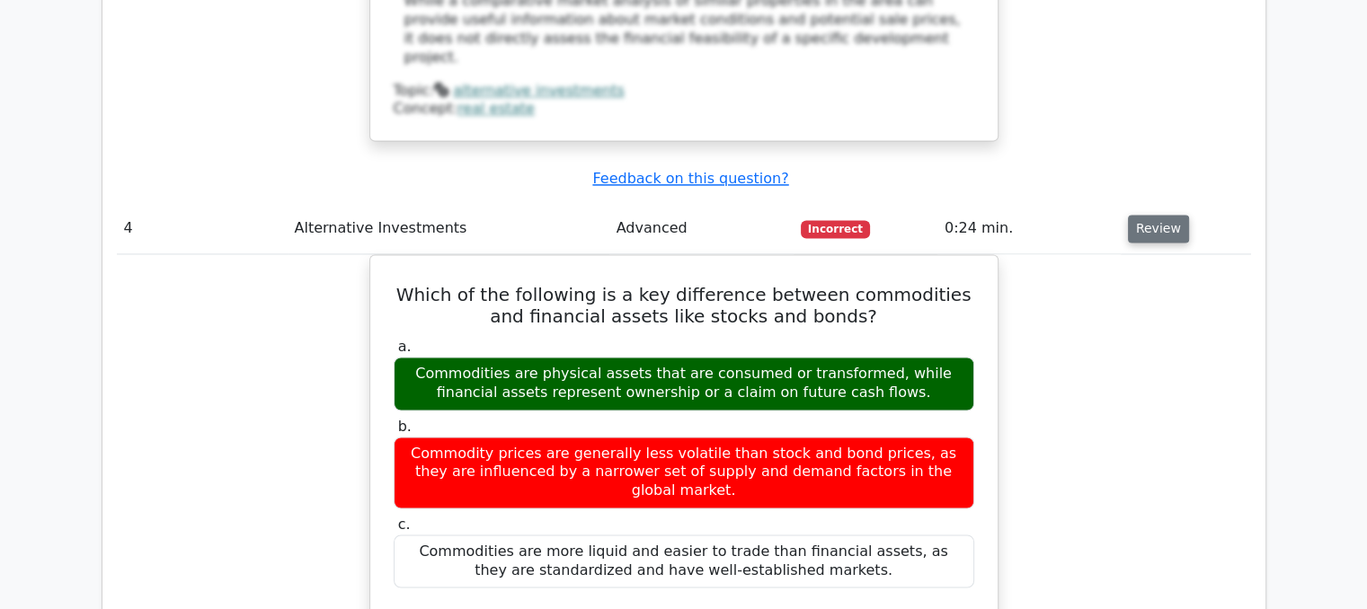
scroll to position [2762, 0]
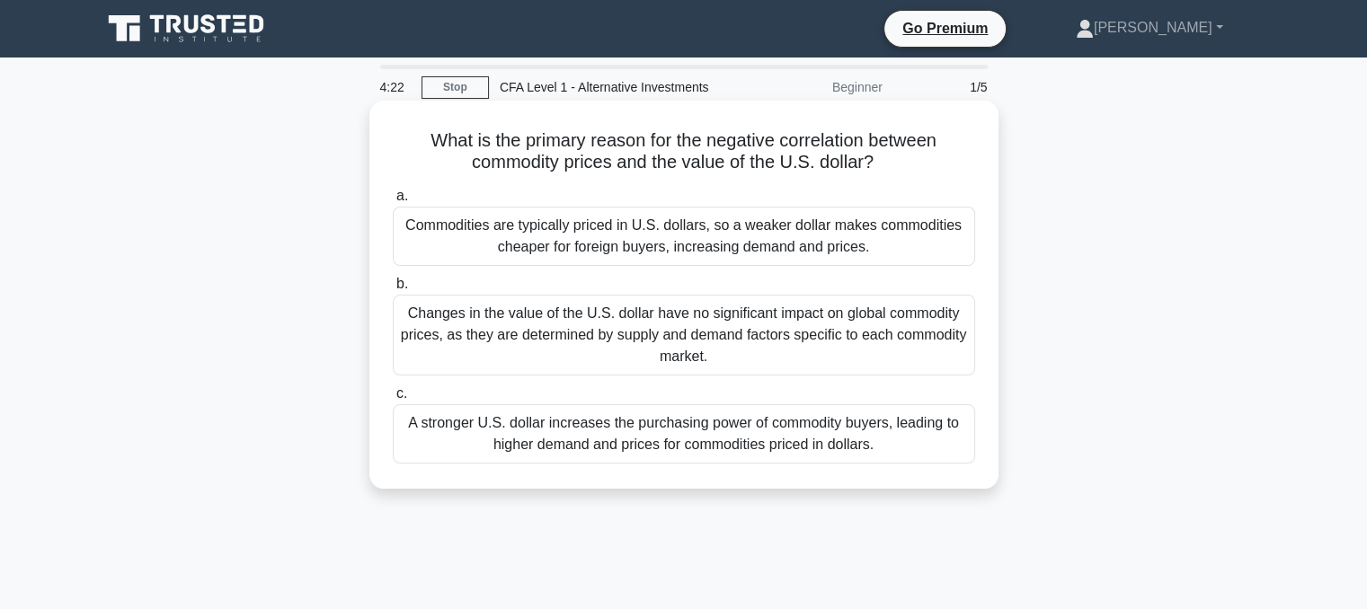
click at [579, 241] on div "Commodities are typically priced in U.S. dollars, so a weaker dollar makes comm…" at bounding box center [684, 236] width 583 height 59
click at [393, 202] on input "a. Commodities are typically priced in U.S. dollars, so a weaker dollar makes c…" at bounding box center [393, 197] width 0 height 12
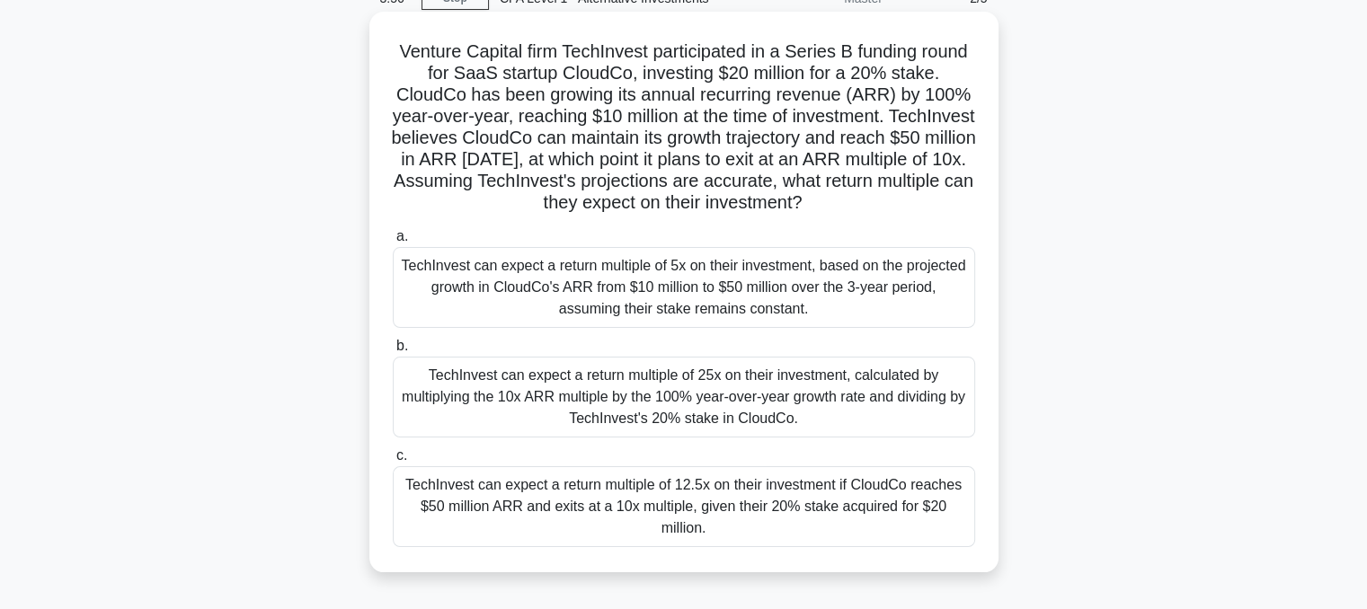
scroll to position [88, 0]
click at [547, 307] on div "TechInvest can expect a return multiple of 5x on their investment, based on the…" at bounding box center [684, 288] width 583 height 81
click at [393, 244] on input "a. TechInvest can expect a return multiple of 5x on their investment, based on …" at bounding box center [393, 238] width 0 height 12
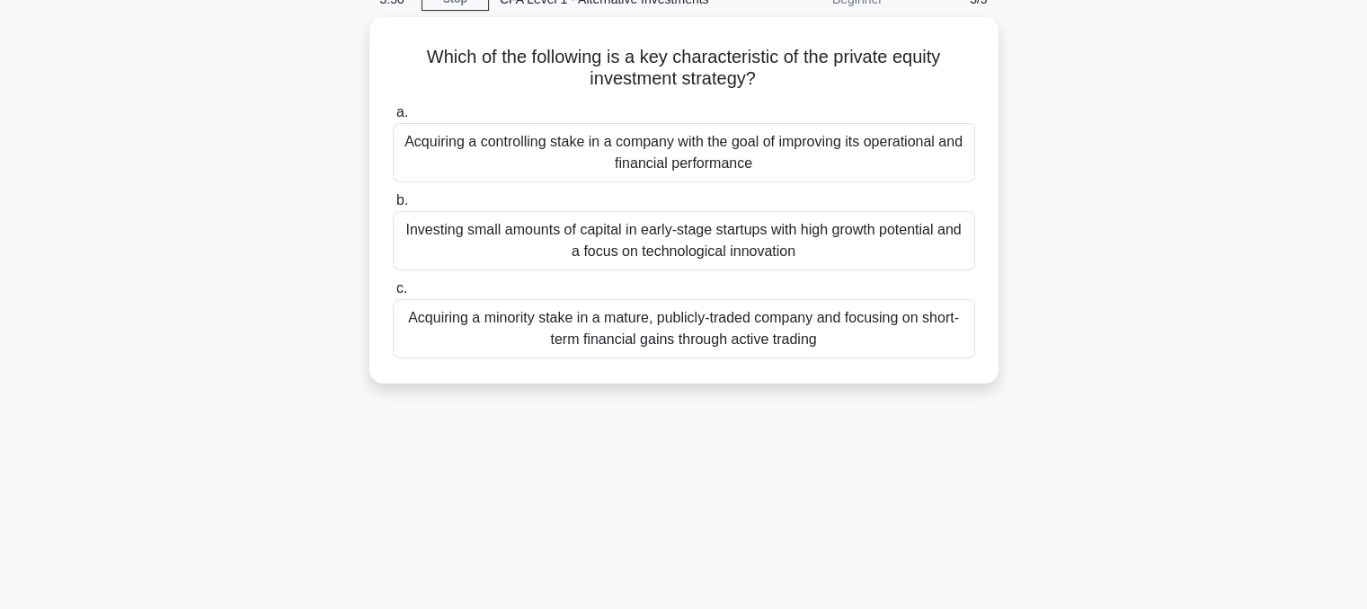
scroll to position [0, 0]
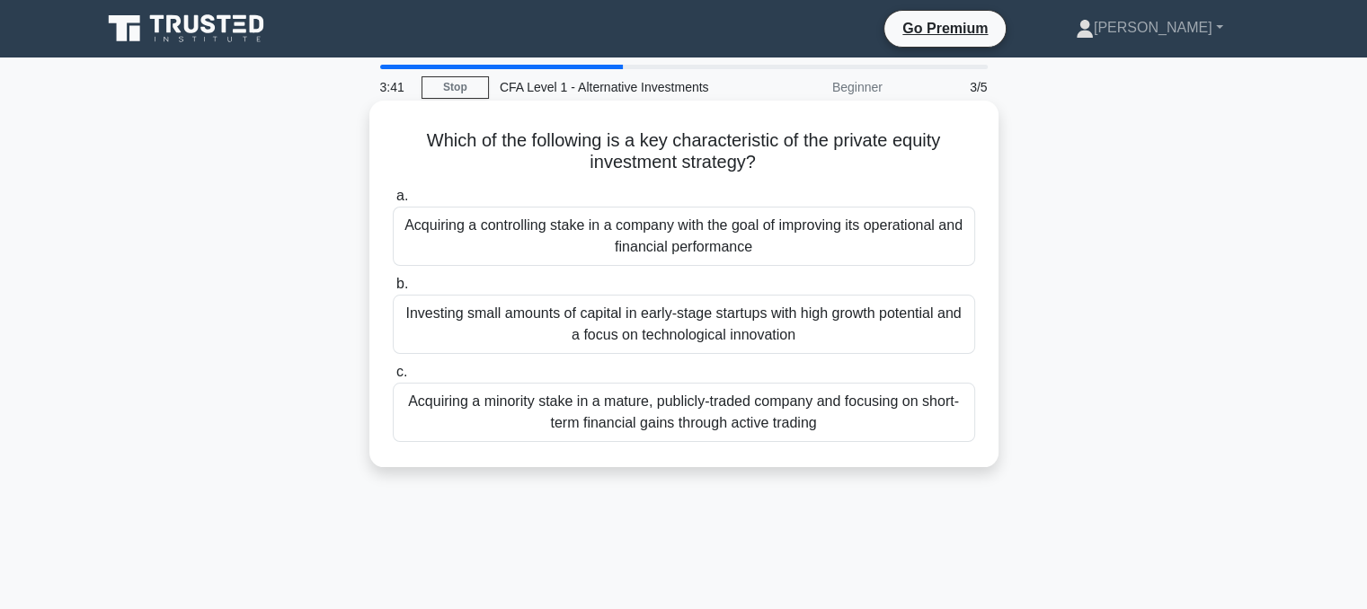
click at [504, 409] on div "Acquiring a minority stake in a mature, publicly-traded company and focusing on…" at bounding box center [684, 412] width 583 height 59
click at [393, 378] on input "c. Acquiring a minority stake in a mature, publicly-traded company and focusing…" at bounding box center [393, 373] width 0 height 12
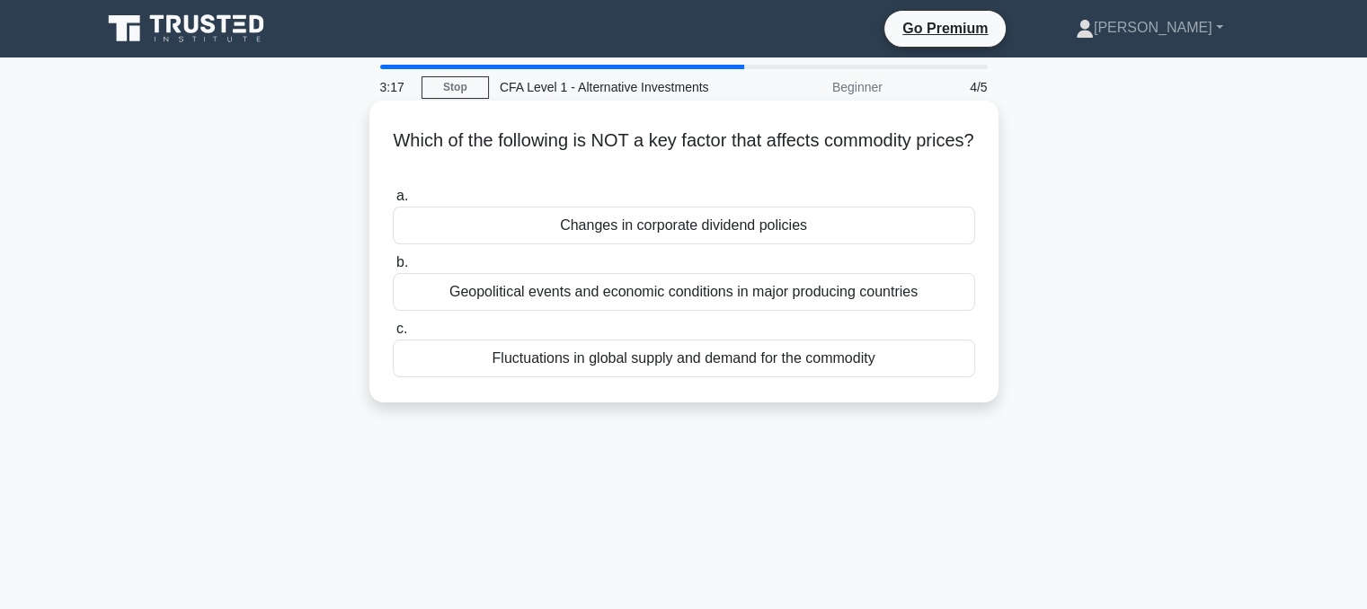
click at [520, 231] on div "Changes in corporate dividend policies" at bounding box center [684, 226] width 583 height 38
click at [393, 202] on input "a. Changes in corporate dividend policies" at bounding box center [393, 197] width 0 height 12
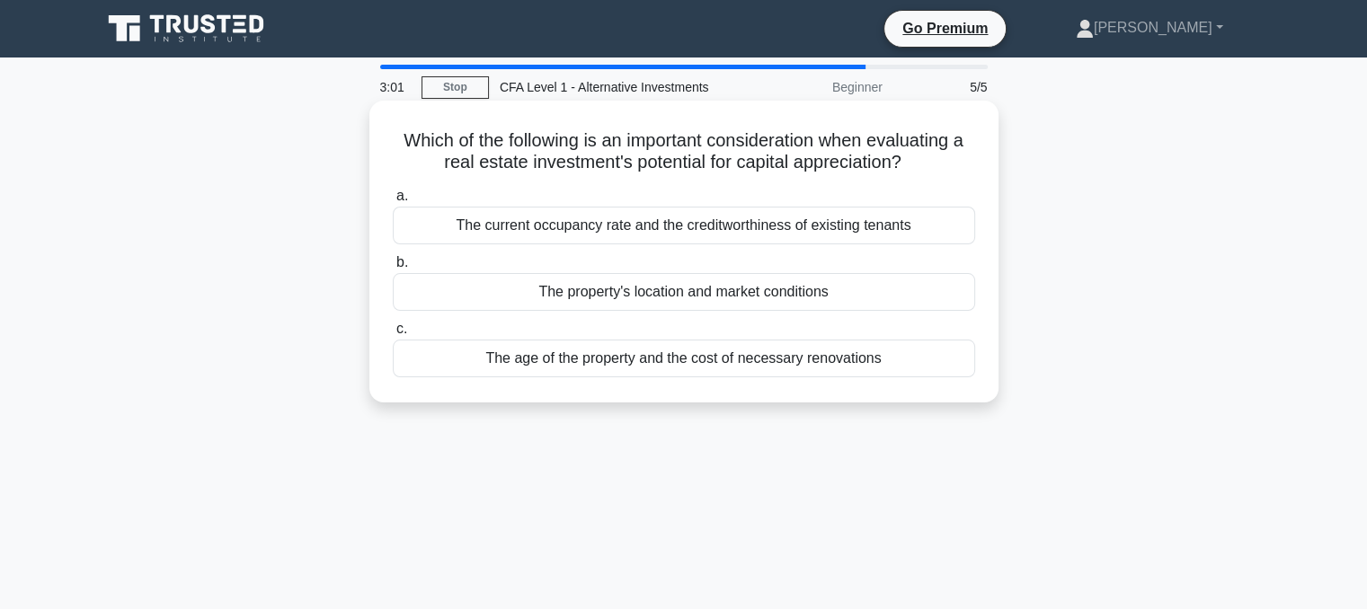
click at [557, 356] on div "The age of the property and the cost of necessary renovations" at bounding box center [684, 359] width 583 height 38
click at [393, 335] on input "c. The age of the property and the cost of necessary renovations" at bounding box center [393, 330] width 0 height 12
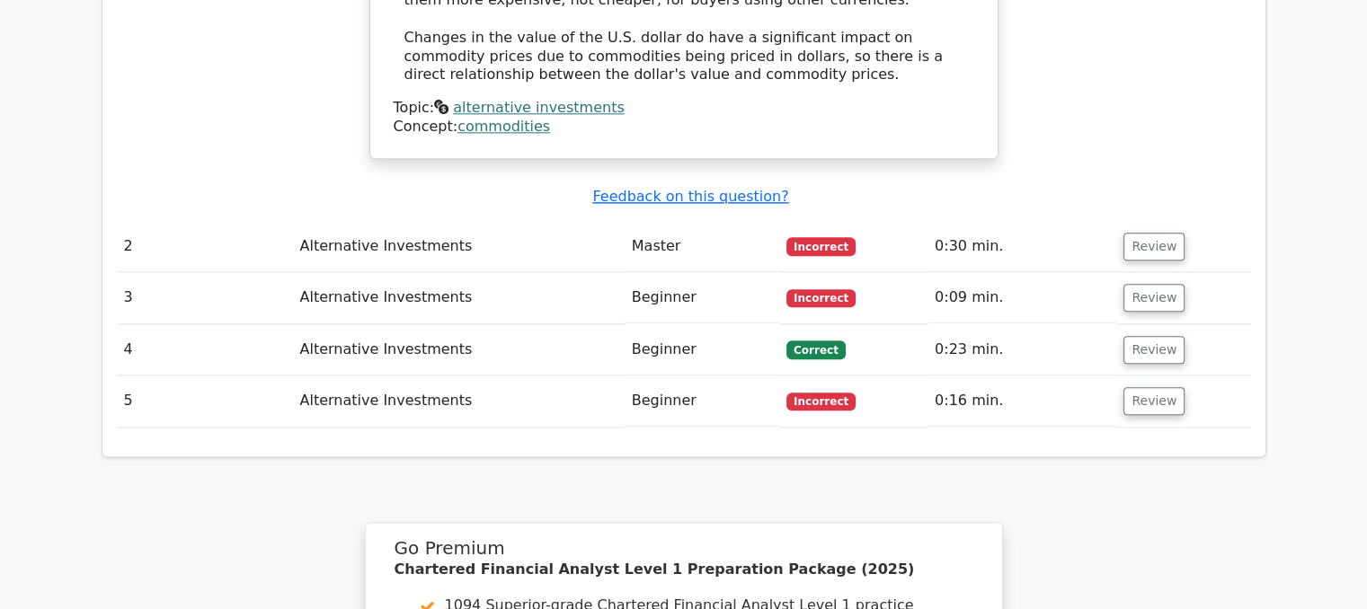
scroll to position [2134, 0]
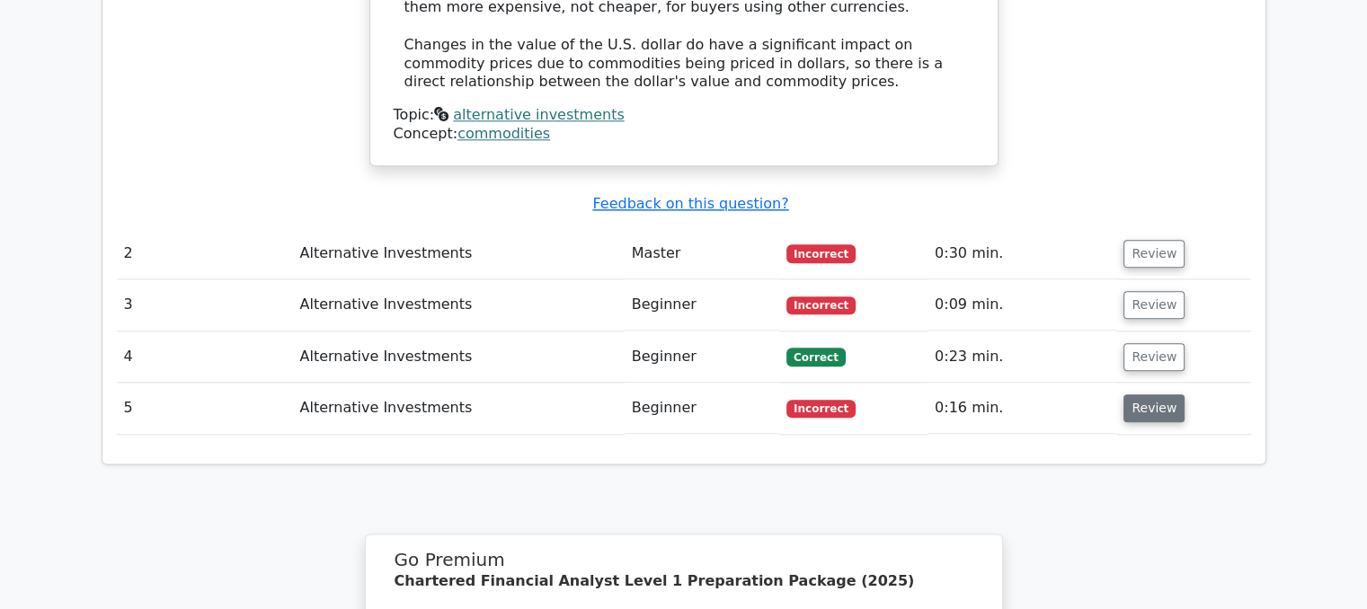
click at [1146, 395] on button "Review" at bounding box center [1154, 409] width 61 height 28
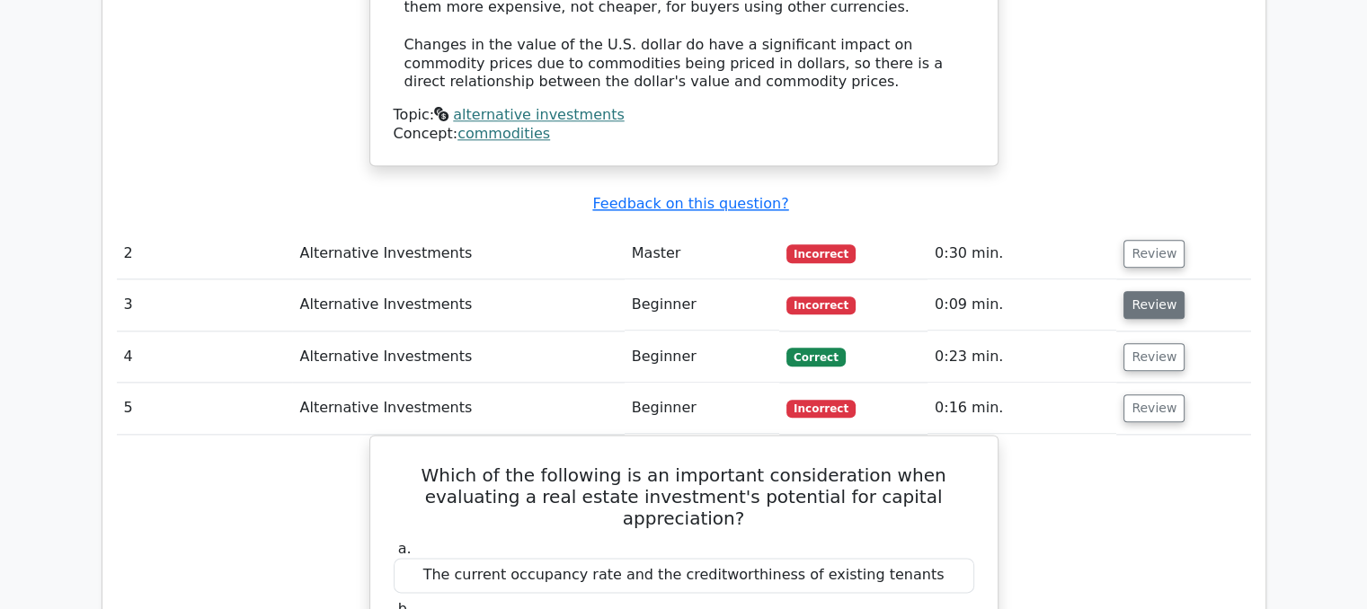
click at [1136, 291] on button "Review" at bounding box center [1154, 305] width 61 height 28
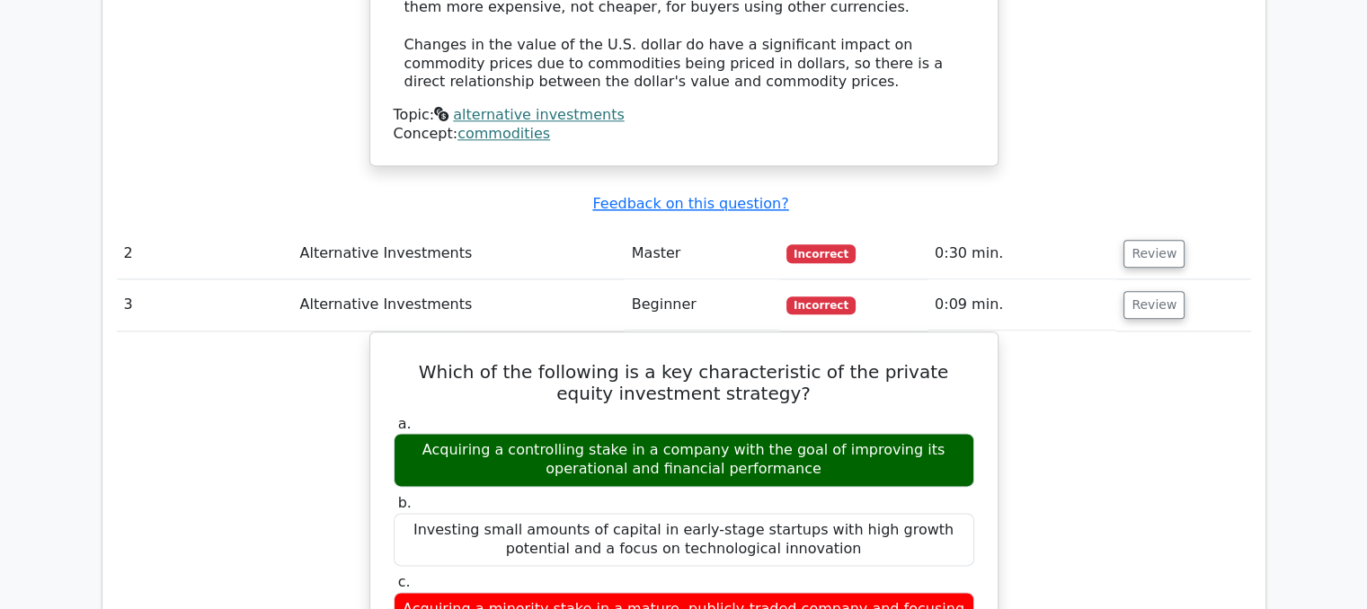
scroll to position [0, 11]
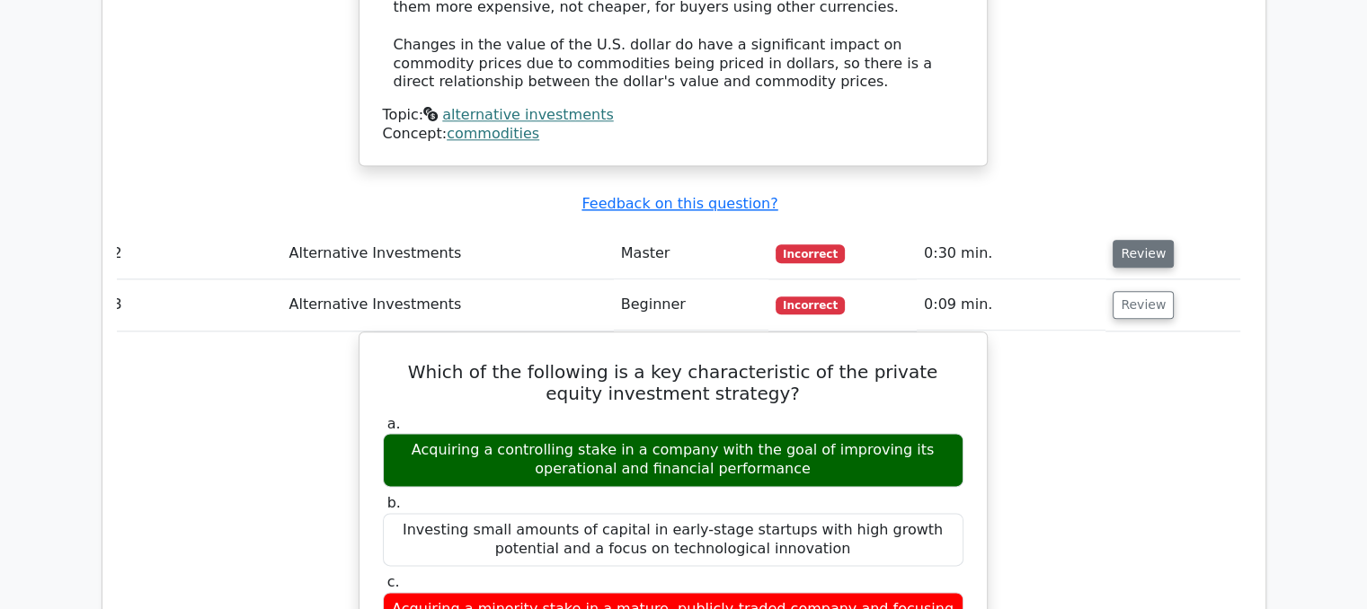
click at [1147, 240] on button "Review" at bounding box center [1143, 254] width 61 height 28
click at [1137, 240] on button "Review" at bounding box center [1143, 254] width 61 height 28
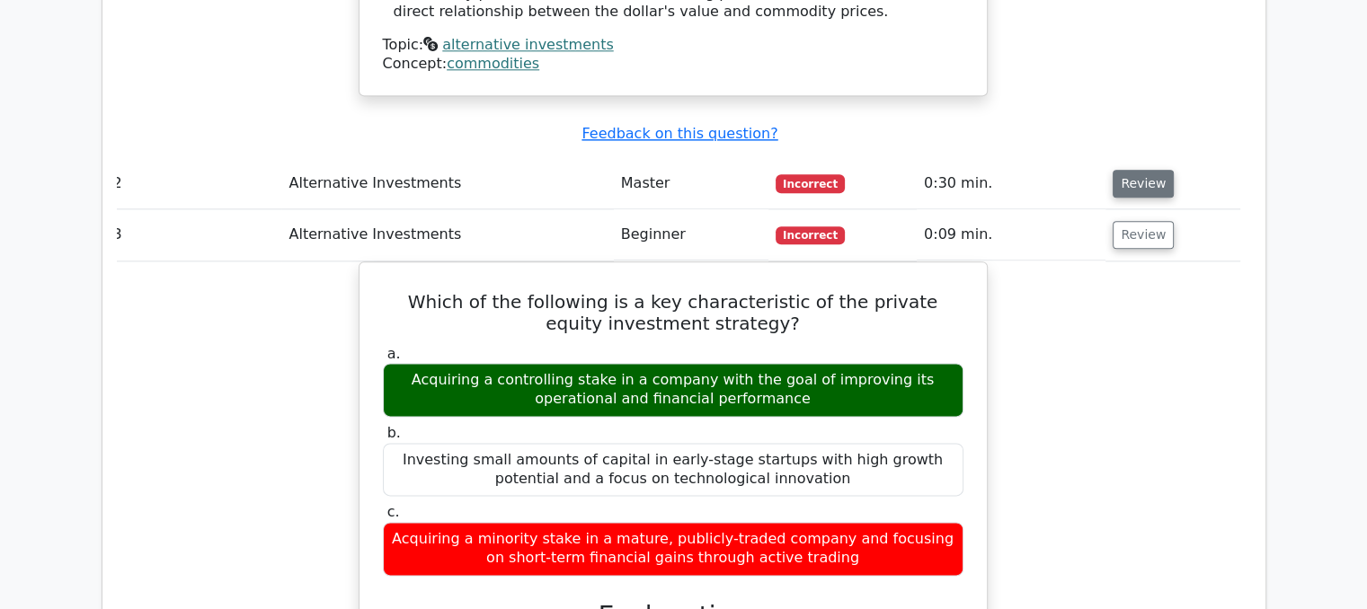
scroll to position [2206, 0]
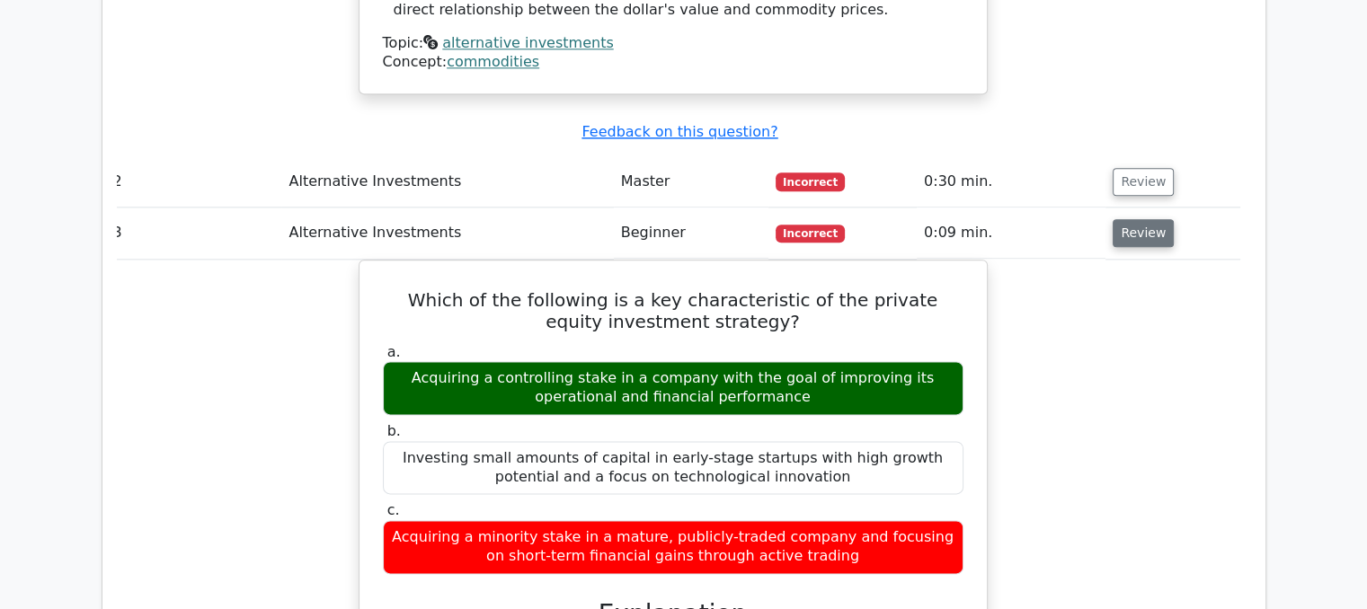
click at [1150, 219] on button "Review" at bounding box center [1143, 233] width 61 height 28
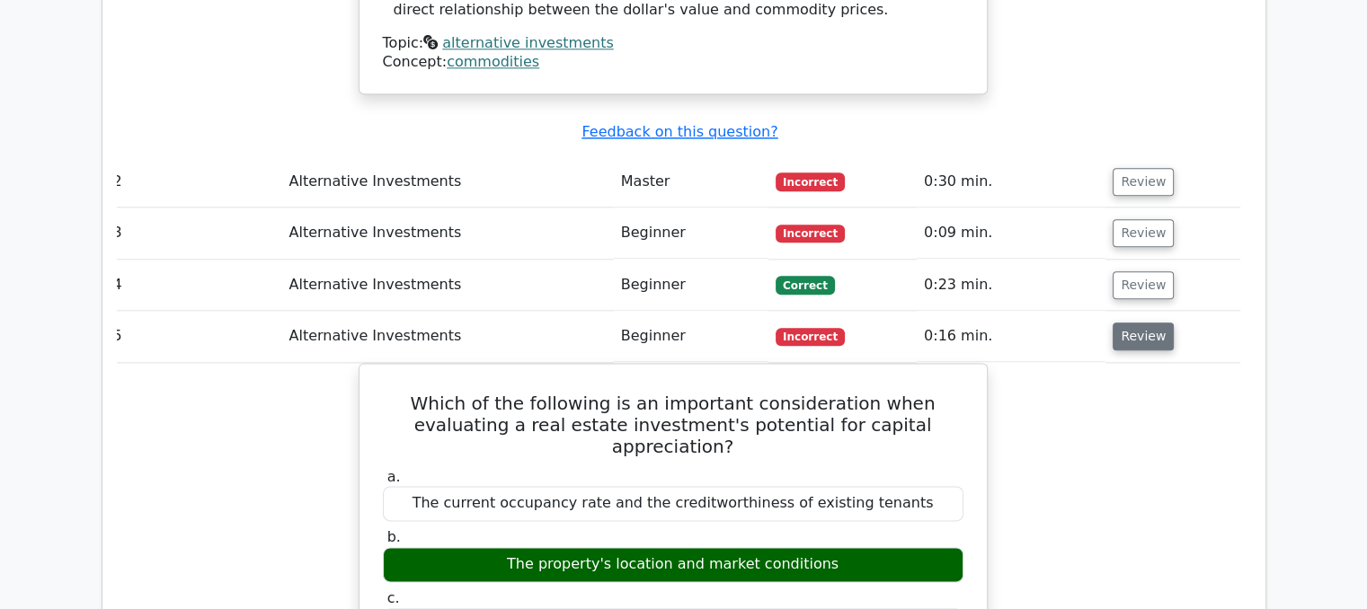
click at [1119, 323] on button "Review" at bounding box center [1143, 337] width 61 height 28
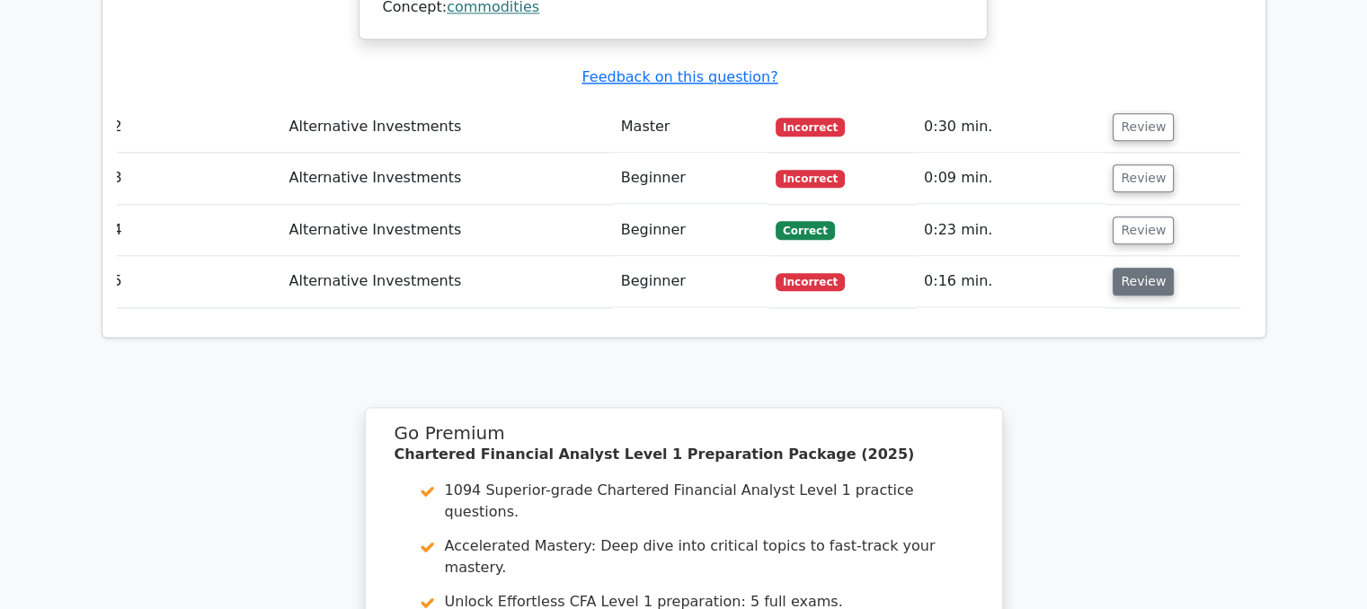
scroll to position [2262, 0]
click at [1129, 267] on button "Review" at bounding box center [1143, 281] width 61 height 28
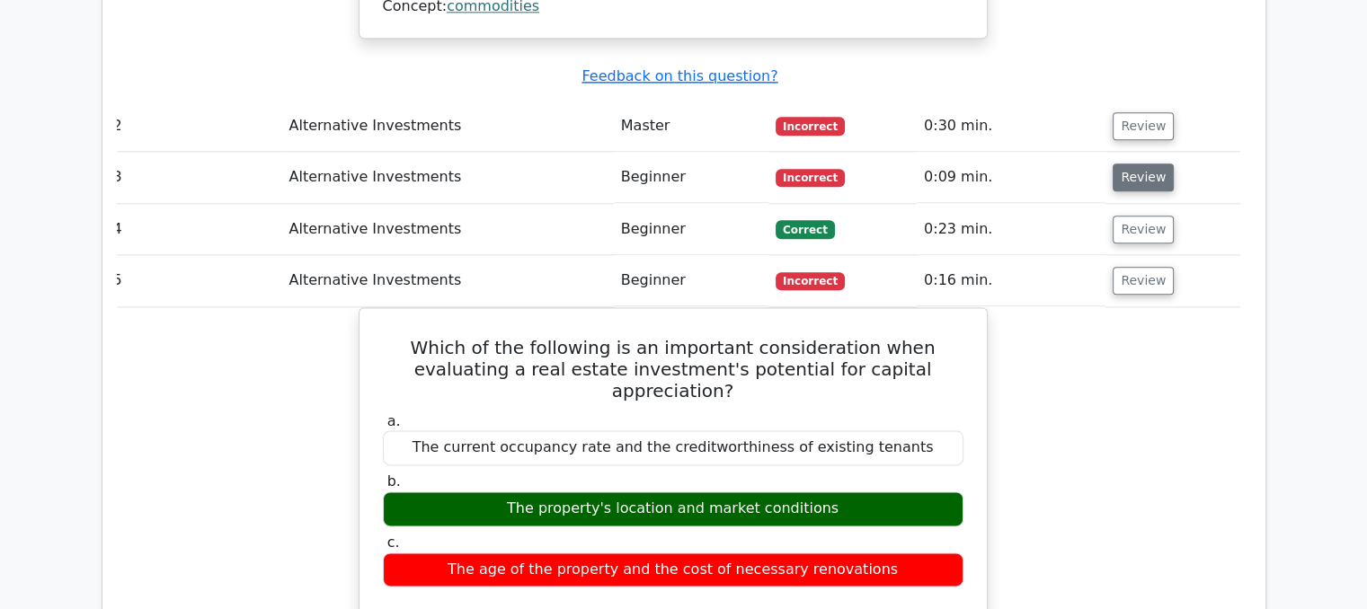
click at [1120, 164] on button "Review" at bounding box center [1143, 178] width 61 height 28
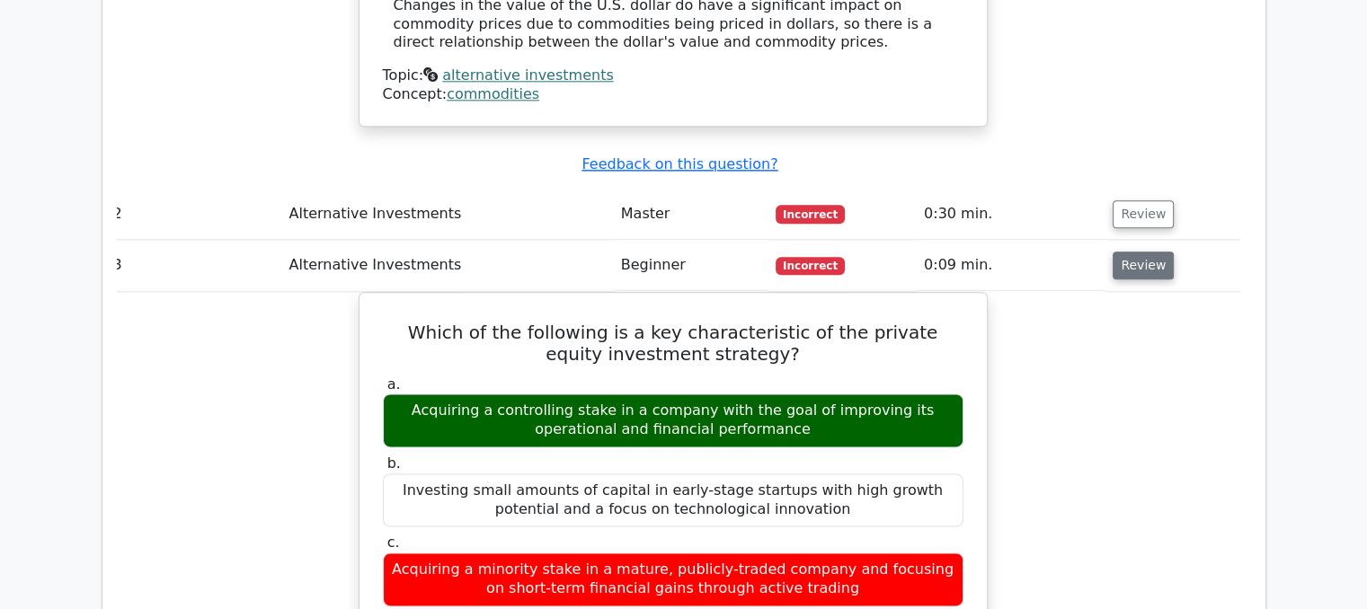
scroll to position [2170, 0]
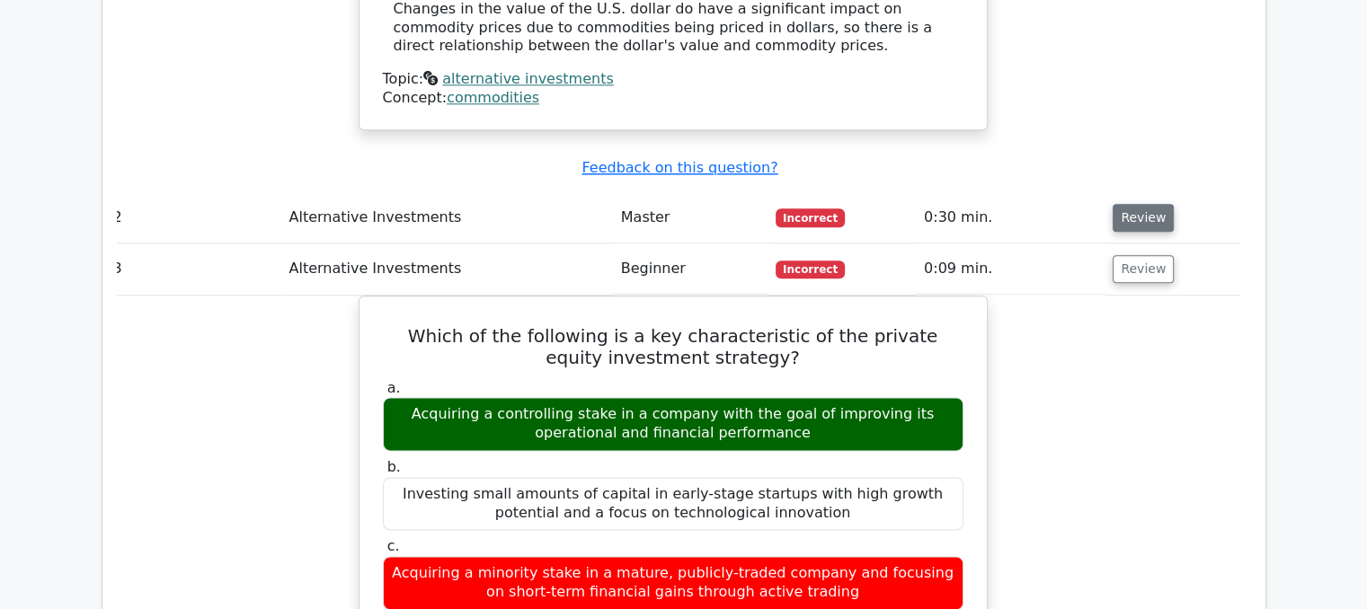
click at [1133, 204] on button "Review" at bounding box center [1143, 218] width 61 height 28
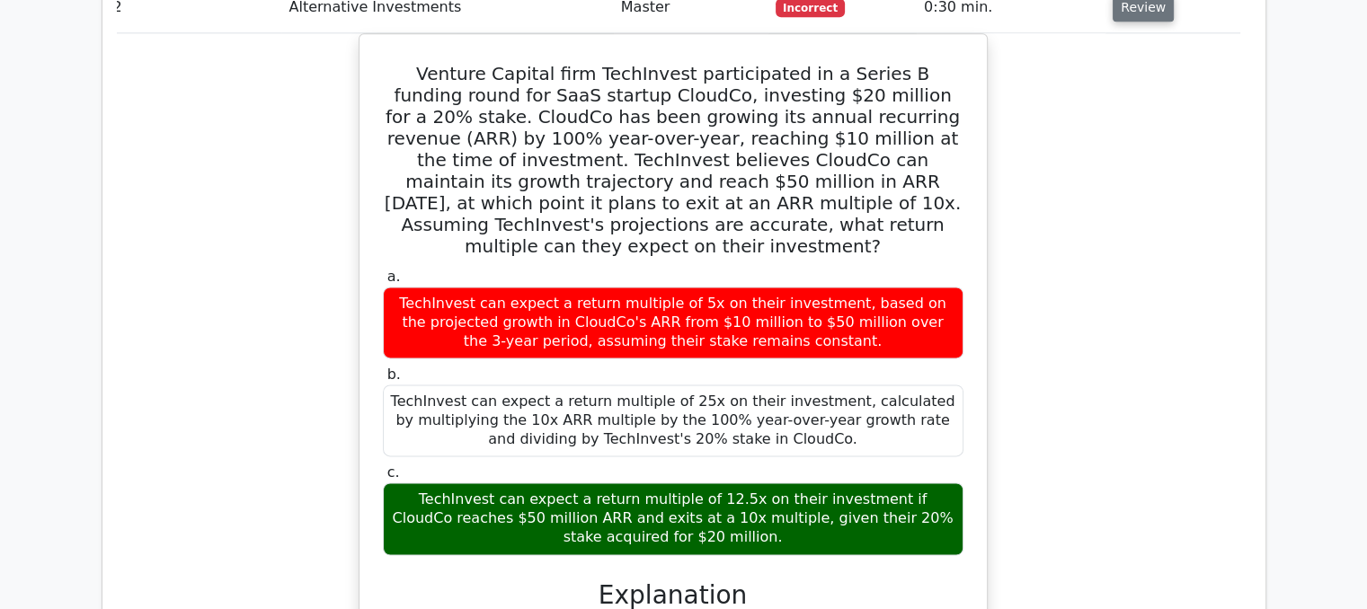
scroll to position [2382, 0]
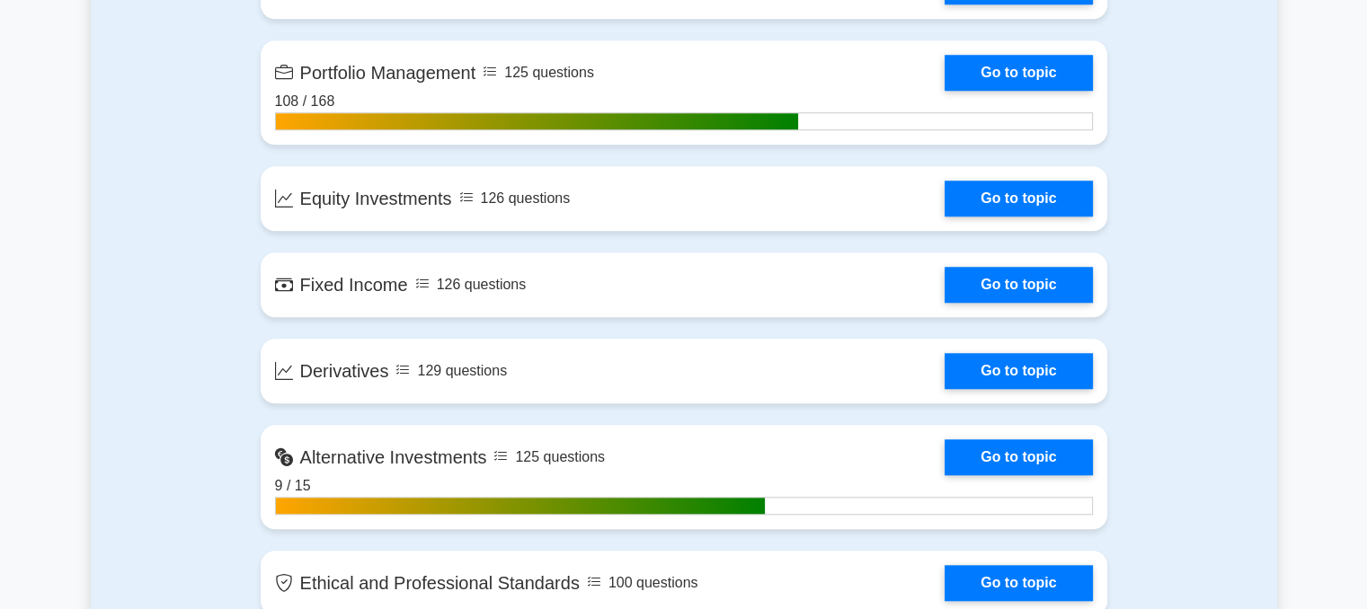
scroll to position [1589, 0]
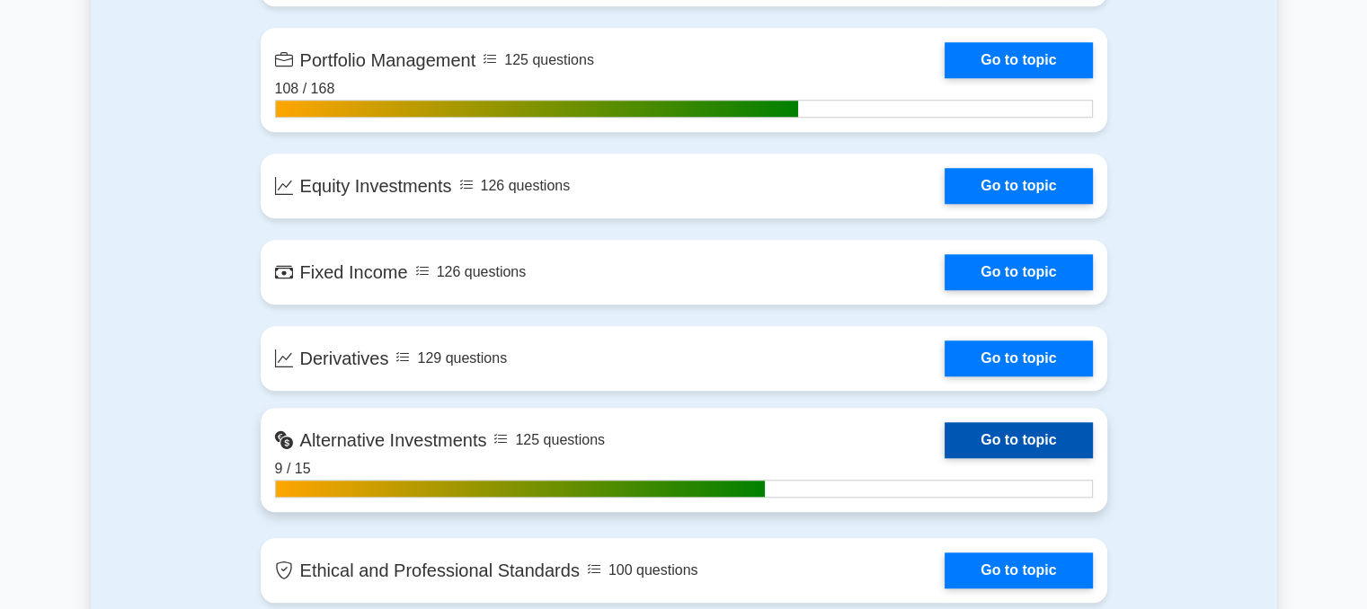
click at [1043, 432] on link "Go to topic" at bounding box center [1018, 441] width 147 height 36
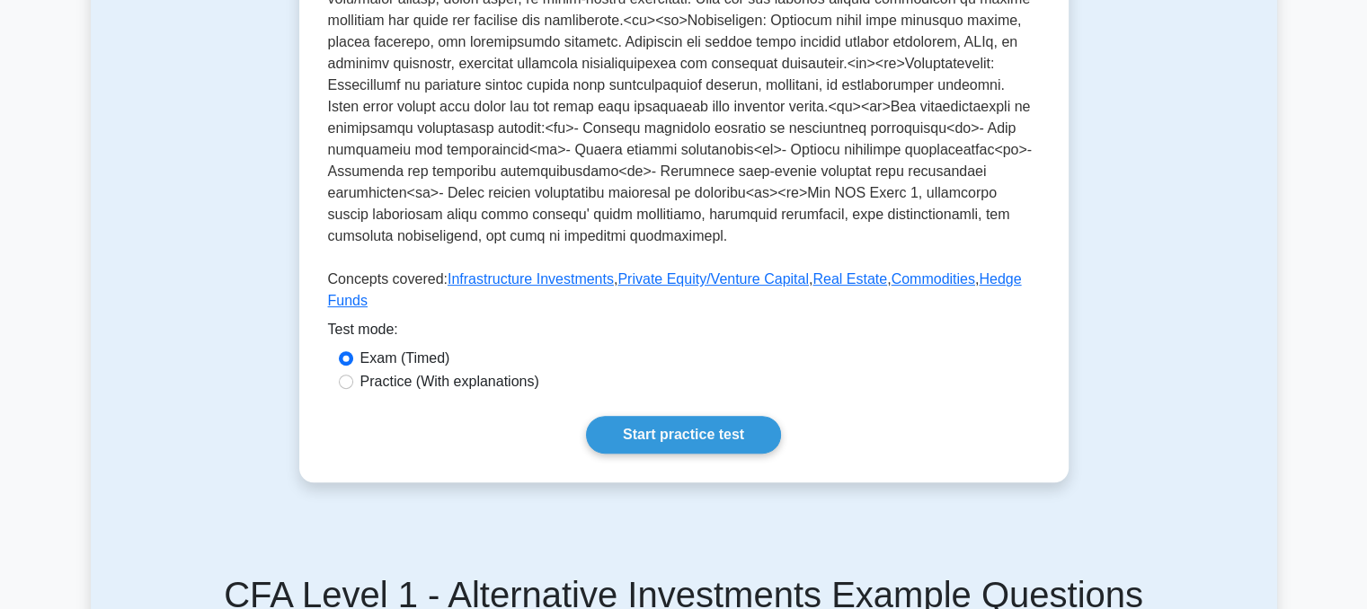
scroll to position [629, 0]
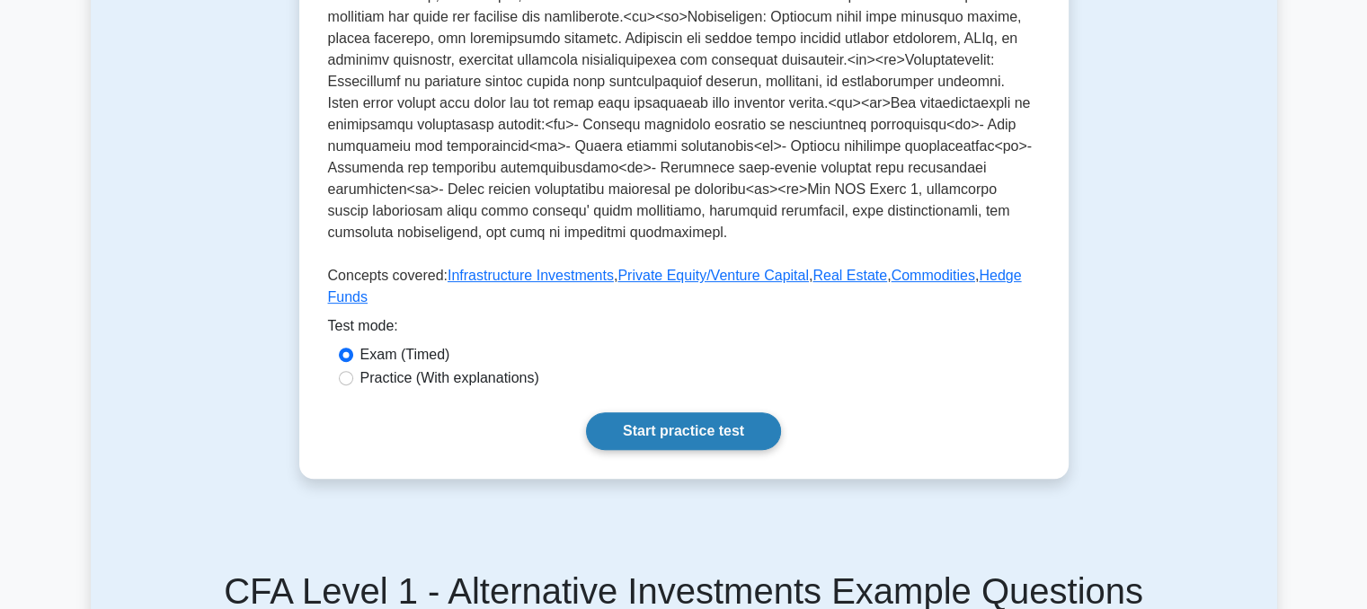
click at [694, 413] on link "Start practice test" at bounding box center [683, 432] width 195 height 38
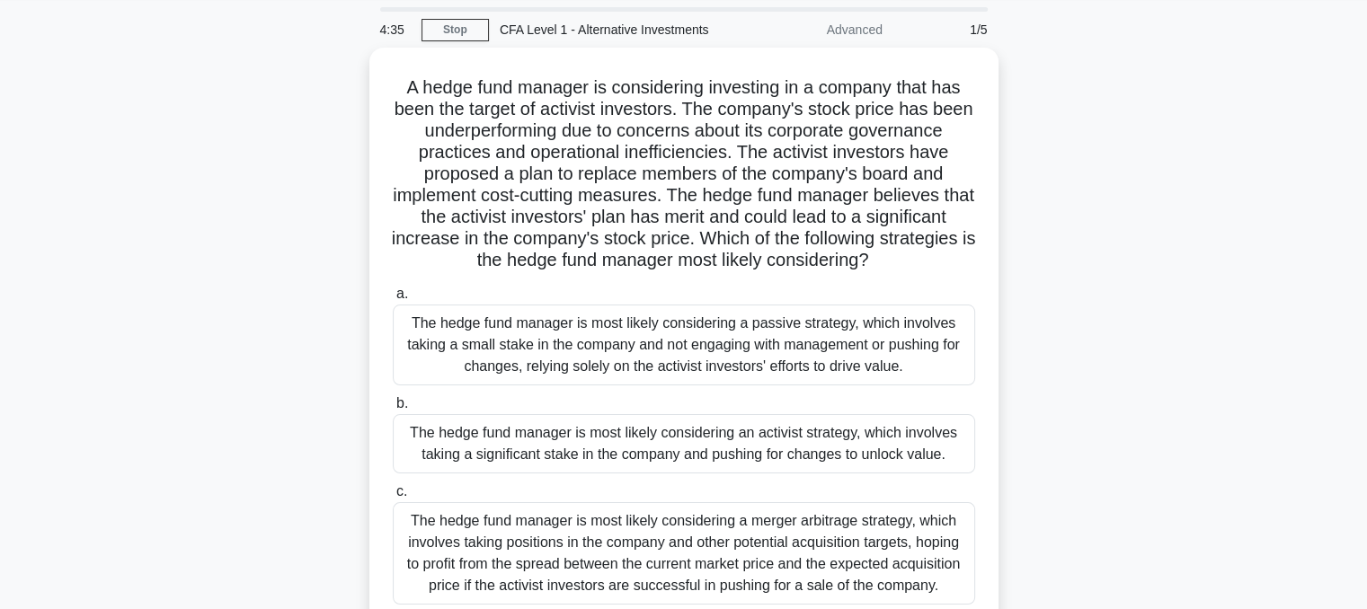
scroll to position [58, 0]
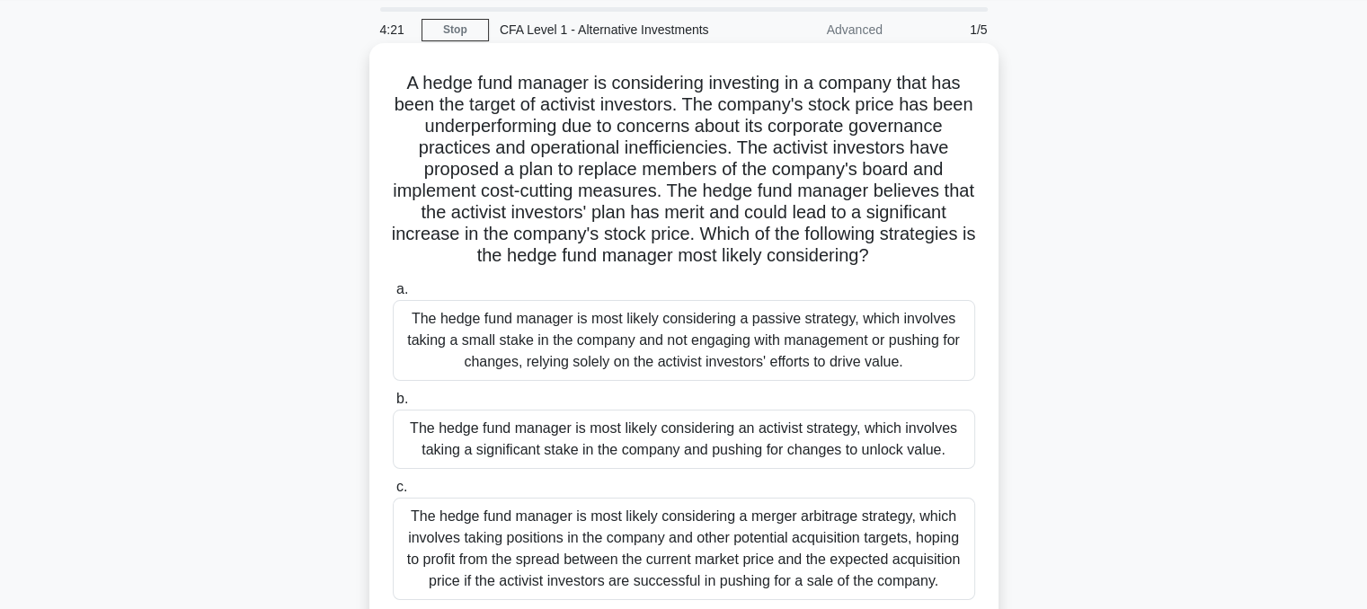
click at [685, 374] on div "The hedge fund manager is most likely considering a passive strategy, which inv…" at bounding box center [684, 340] width 583 height 81
click at [393, 296] on input "a. The hedge fund manager is most likely considering a passive strategy, which …" at bounding box center [393, 290] width 0 height 12
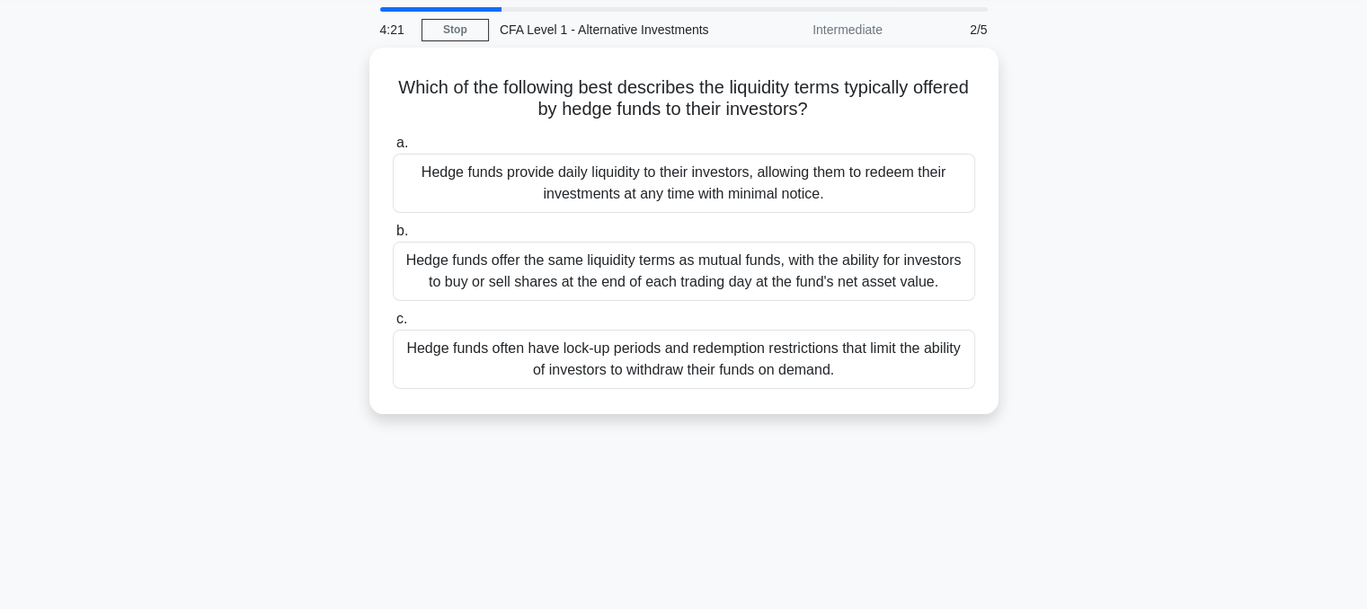
scroll to position [0, 0]
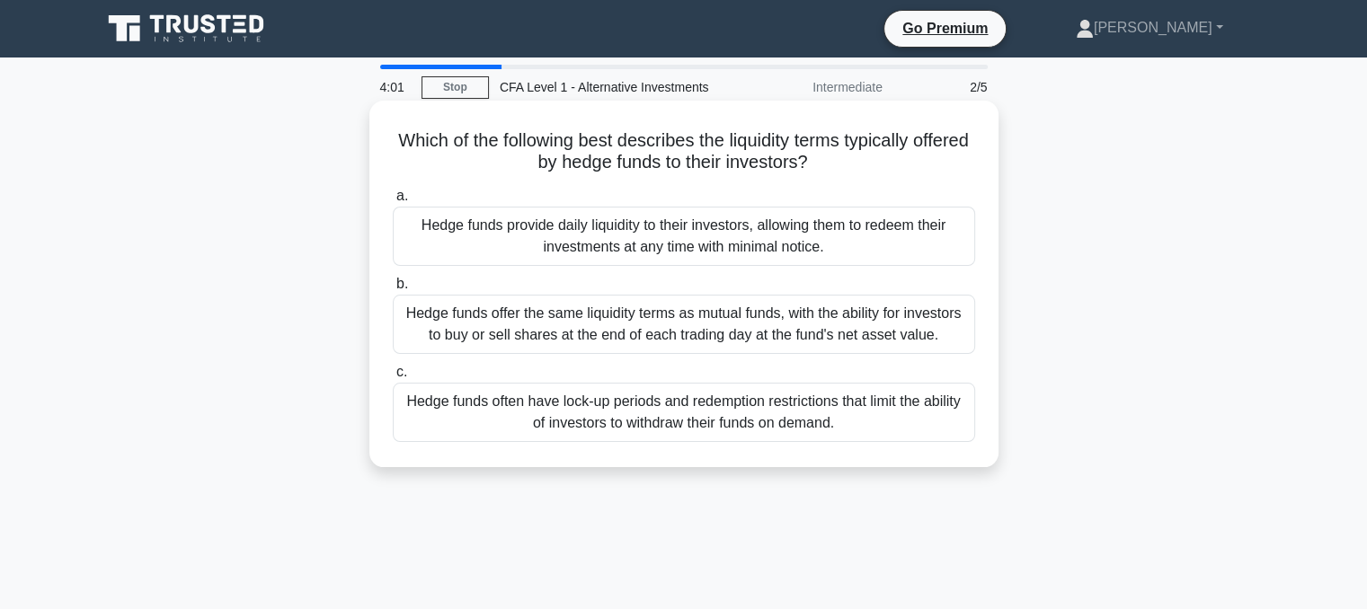
click at [495, 410] on div "Hedge funds often have lock-up periods and redemption restrictions that limit t…" at bounding box center [684, 412] width 583 height 59
click at [393, 378] on input "c. Hedge funds often have lock-up periods and redemption restrictions that limi…" at bounding box center [393, 373] width 0 height 12
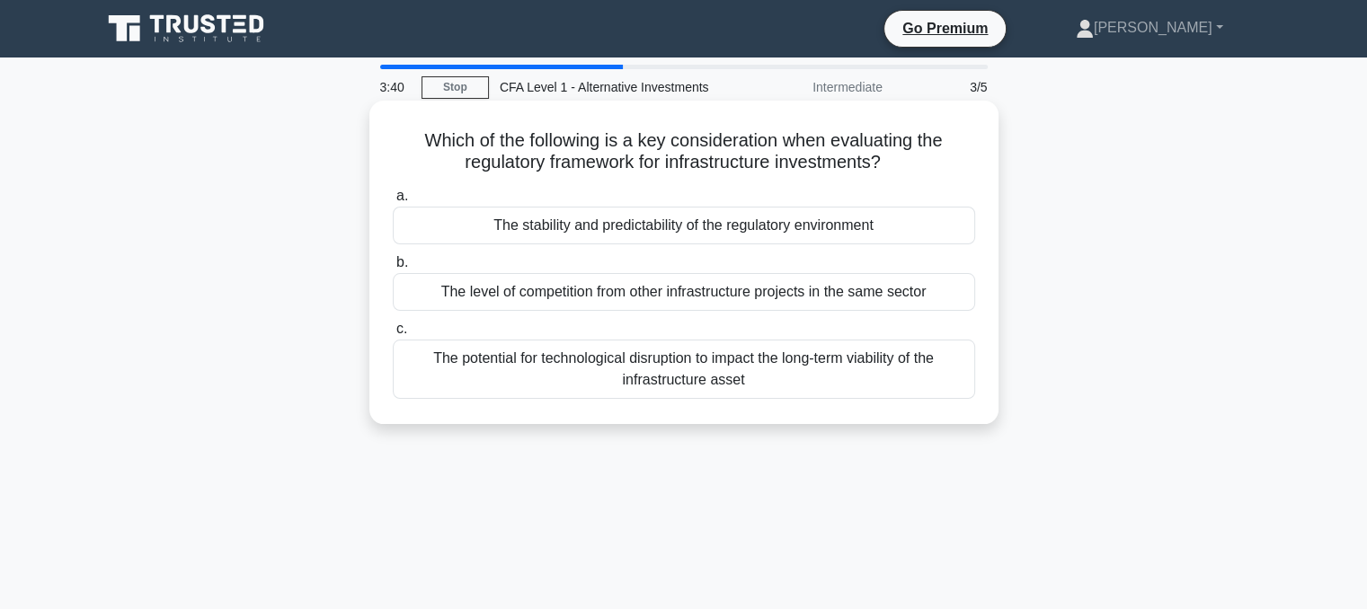
click at [596, 235] on div "The stability and predictability of the regulatory environment" at bounding box center [684, 226] width 583 height 38
click at [393, 202] on input "a. The stability and predictability of the regulatory environment" at bounding box center [393, 197] width 0 height 12
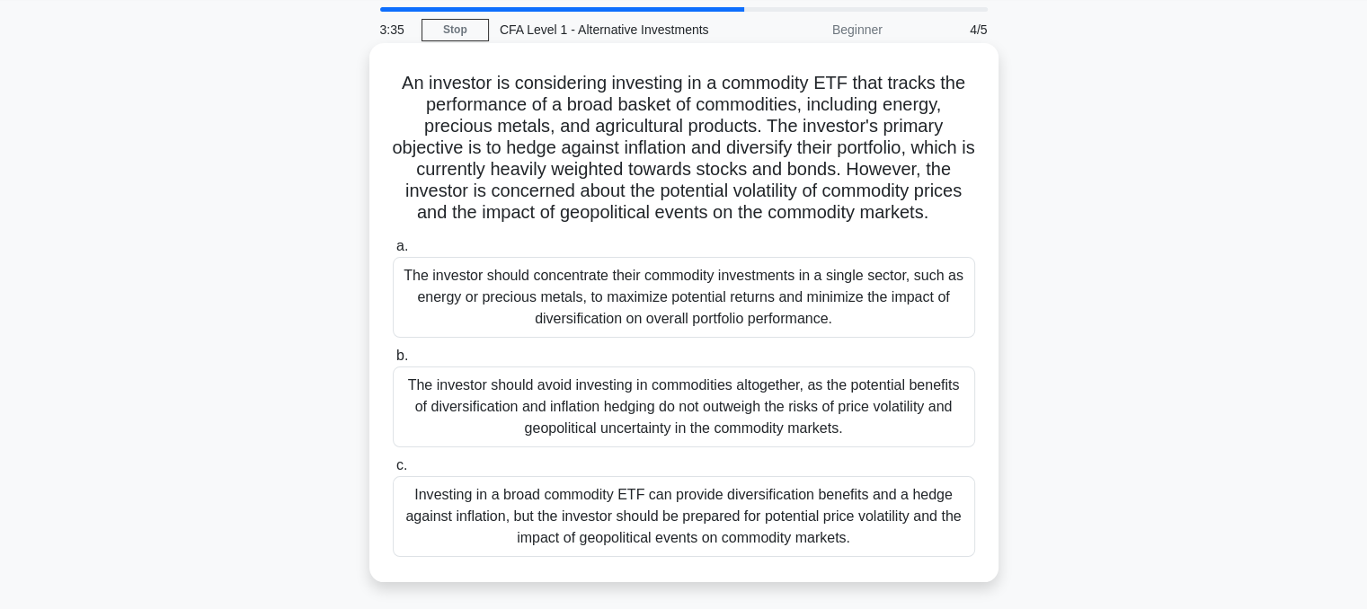
scroll to position [58, 0]
click at [583, 516] on div "Investing in a broad commodity ETF can provide diversification benefits and a h…" at bounding box center [684, 516] width 583 height 81
click at [393, 472] on input "c. Investing in a broad commodity ETF can provide diversification benefits and …" at bounding box center [393, 466] width 0 height 12
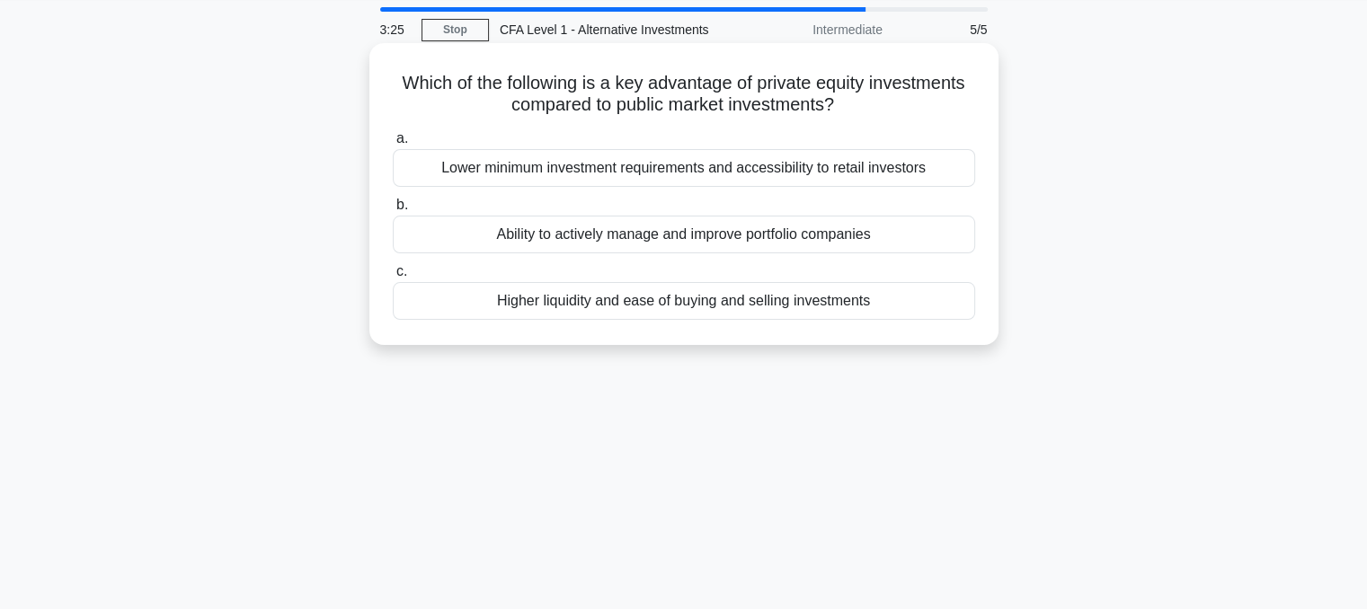
scroll to position [0, 0]
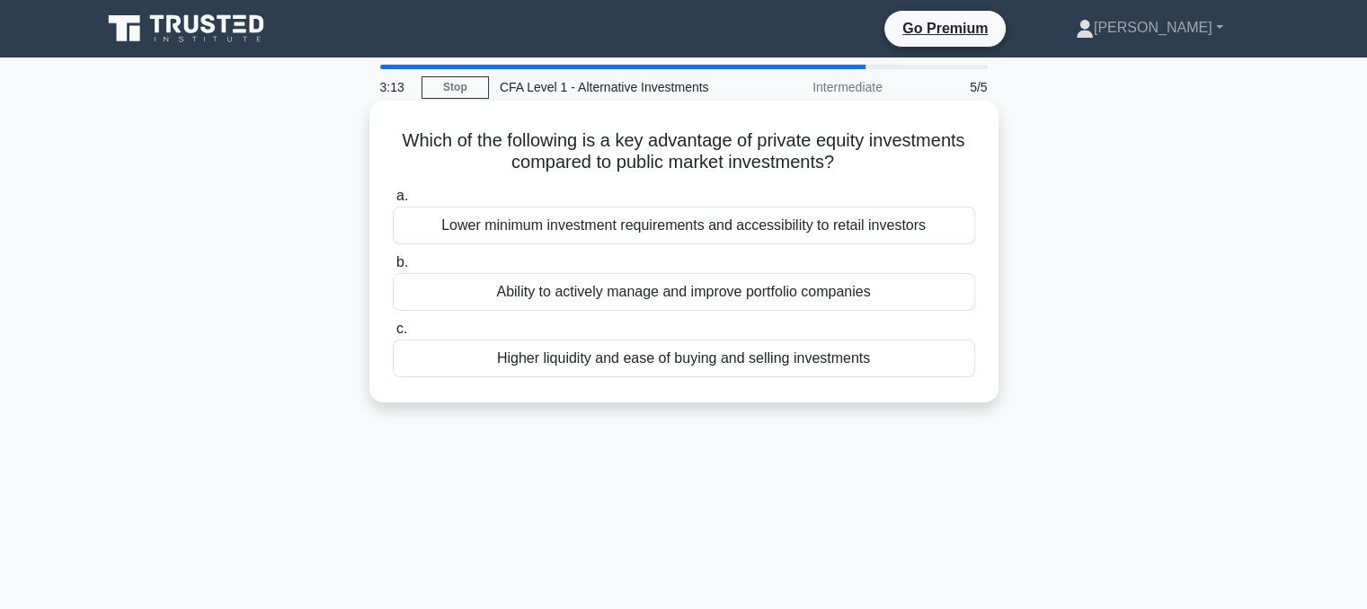
click at [529, 301] on div "Ability to actively manage and improve portfolio companies" at bounding box center [684, 292] width 583 height 38
click at [393, 269] on input "b. Ability to actively manage and improve portfolio companies" at bounding box center [393, 263] width 0 height 12
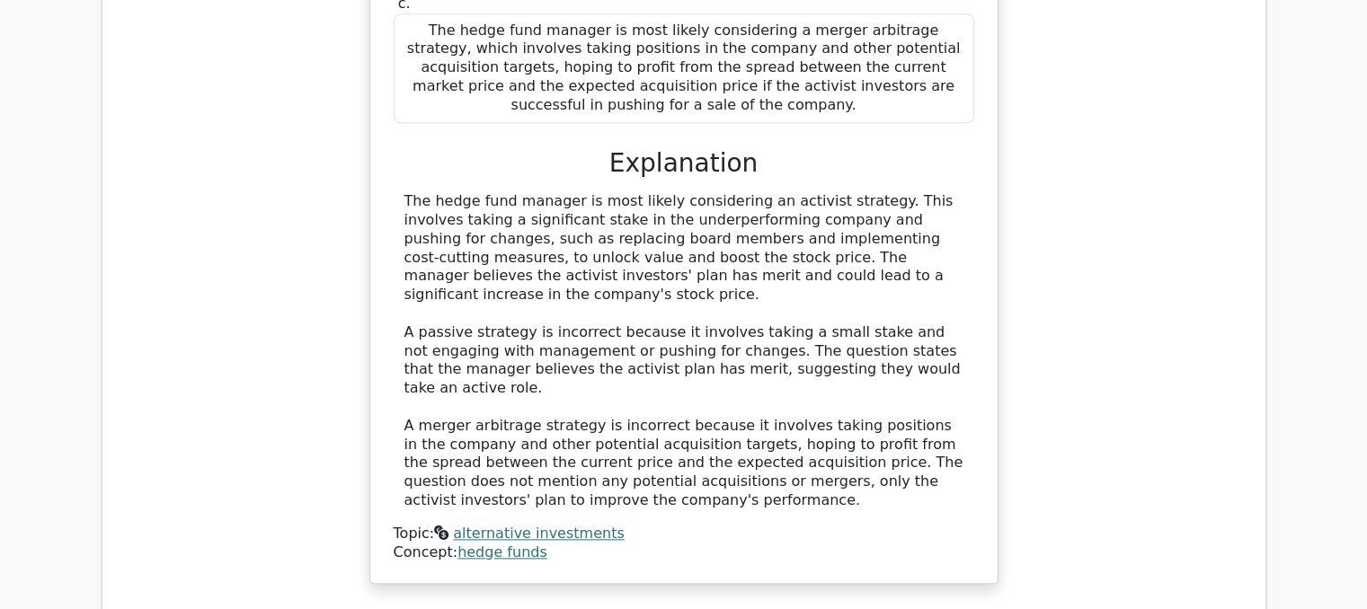
scroll to position [1944, 0]
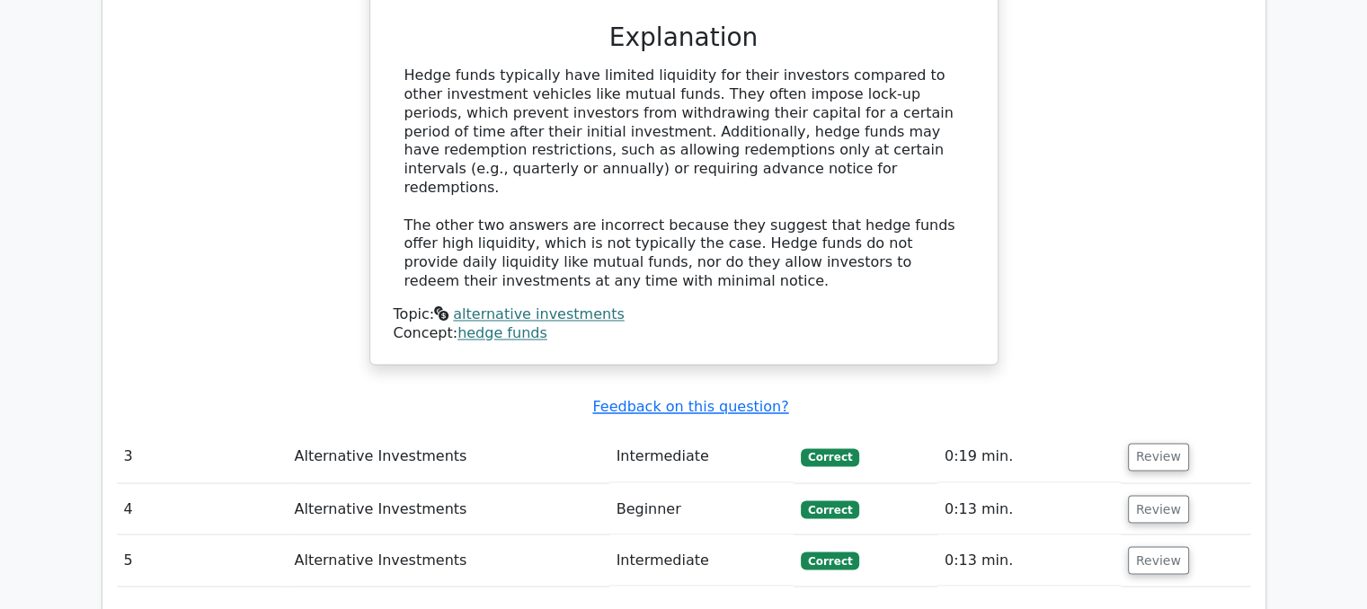
scroll to position [2959, 0]
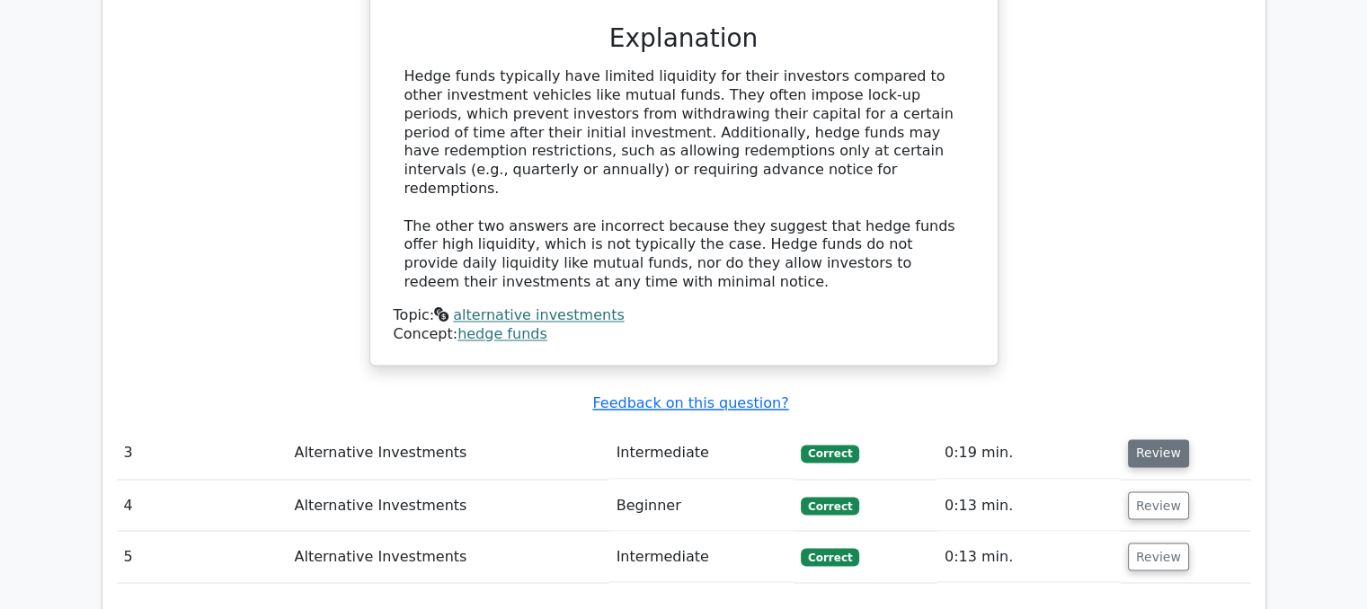
click at [1148, 440] on button "Review" at bounding box center [1158, 454] width 61 height 28
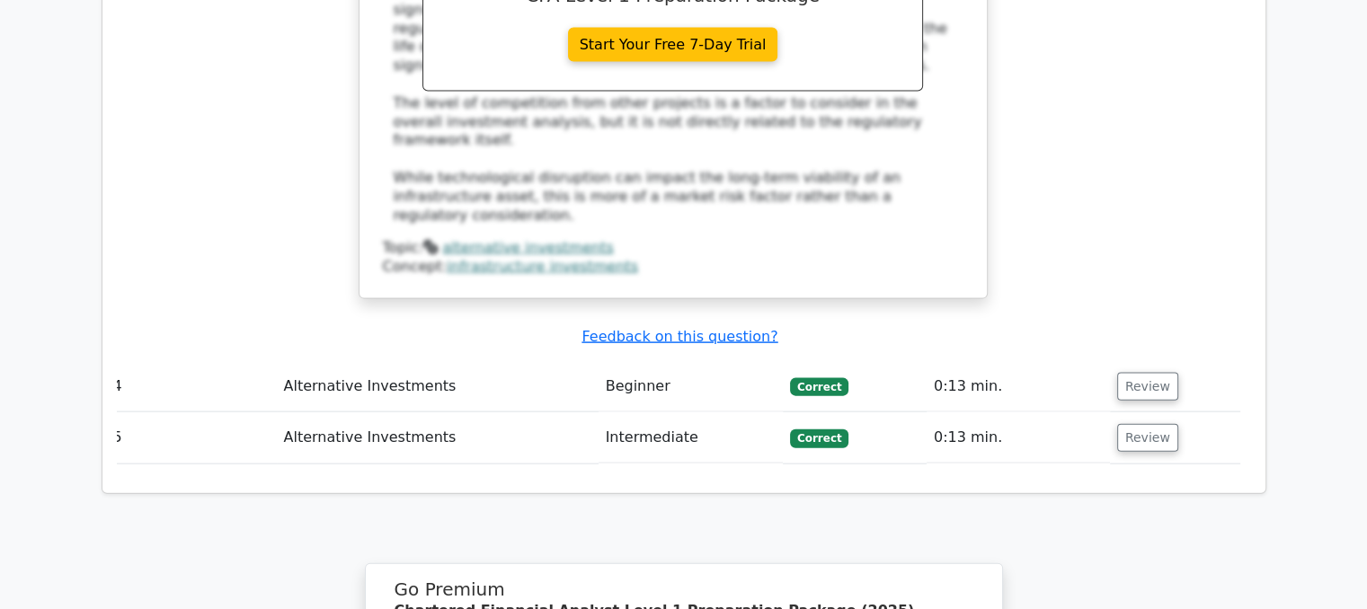
scroll to position [3797, 0]
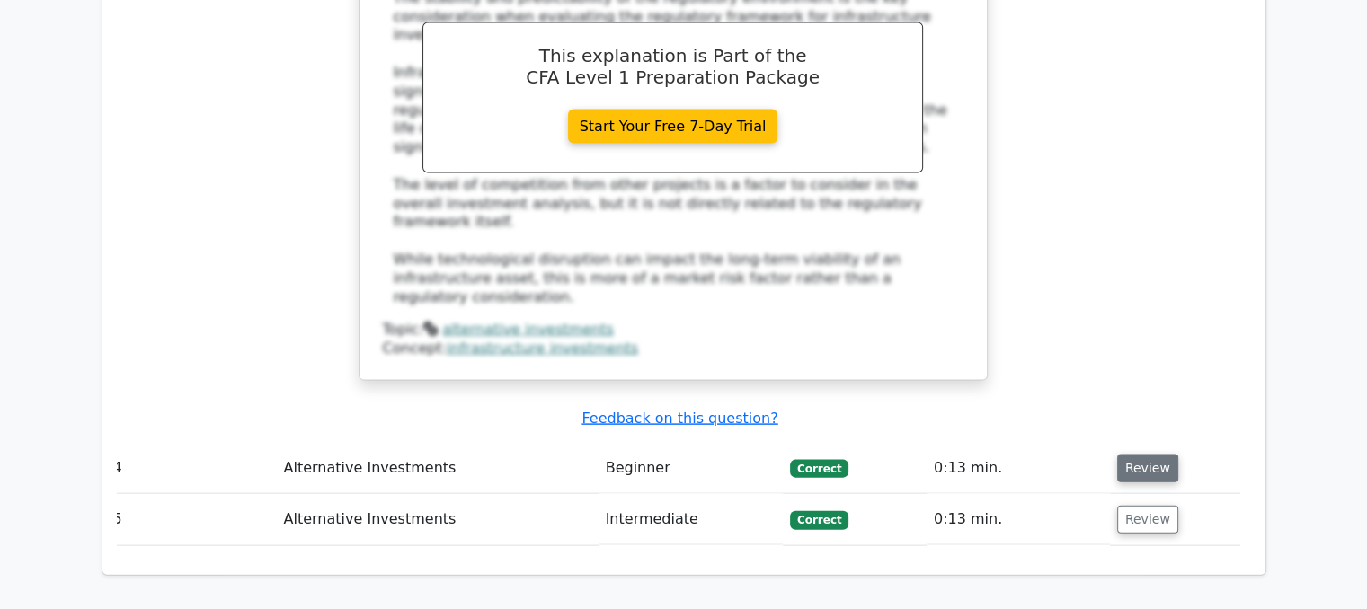
click at [1125, 455] on button "Review" at bounding box center [1147, 469] width 61 height 28
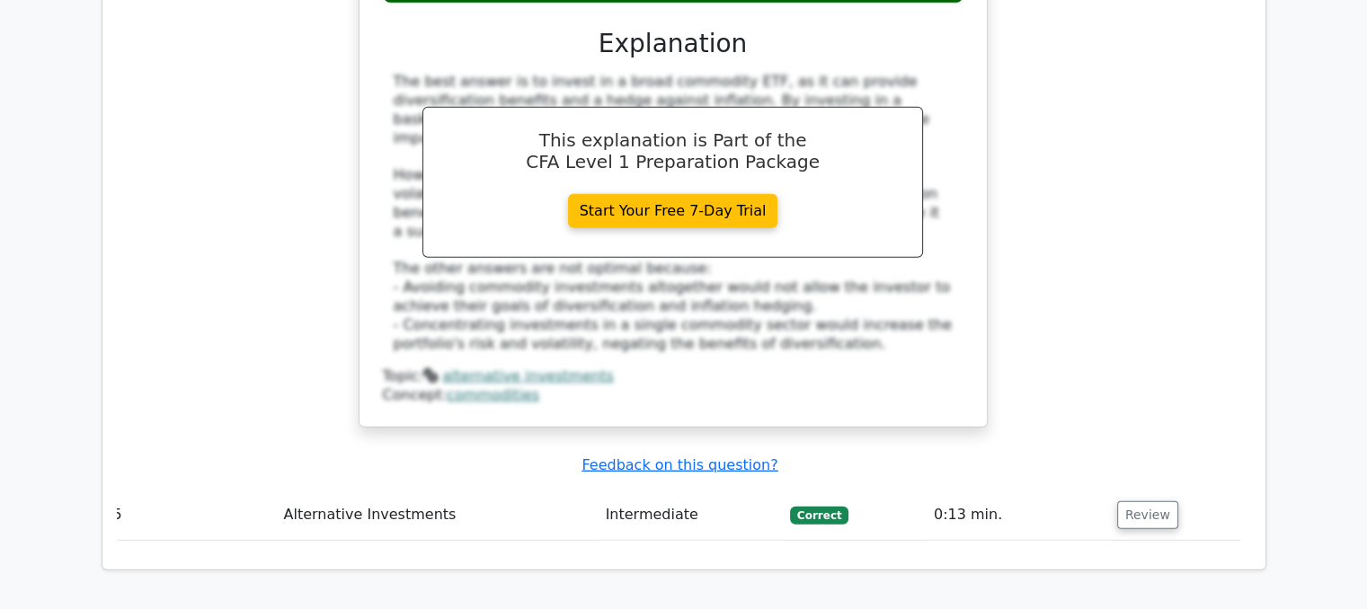
scroll to position [4788, 0]
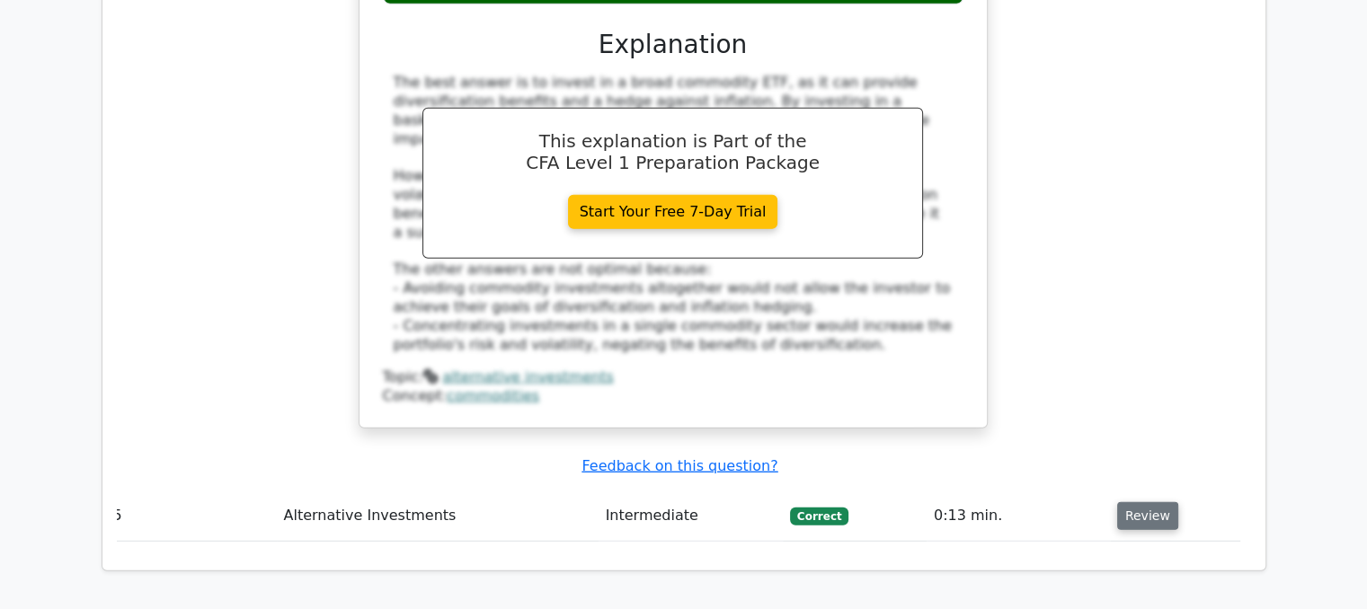
click at [1119, 503] on button "Review" at bounding box center [1147, 517] width 61 height 28
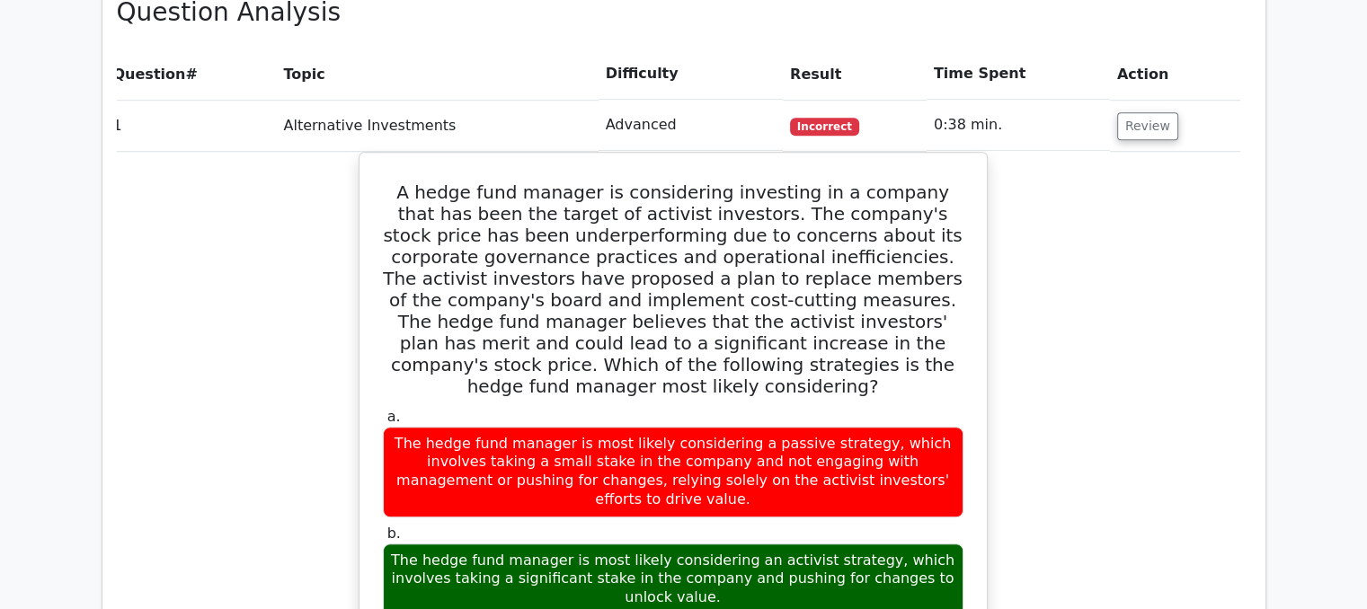
scroll to position [1296, 0]
